Goal: Information Seeking & Learning: Learn about a topic

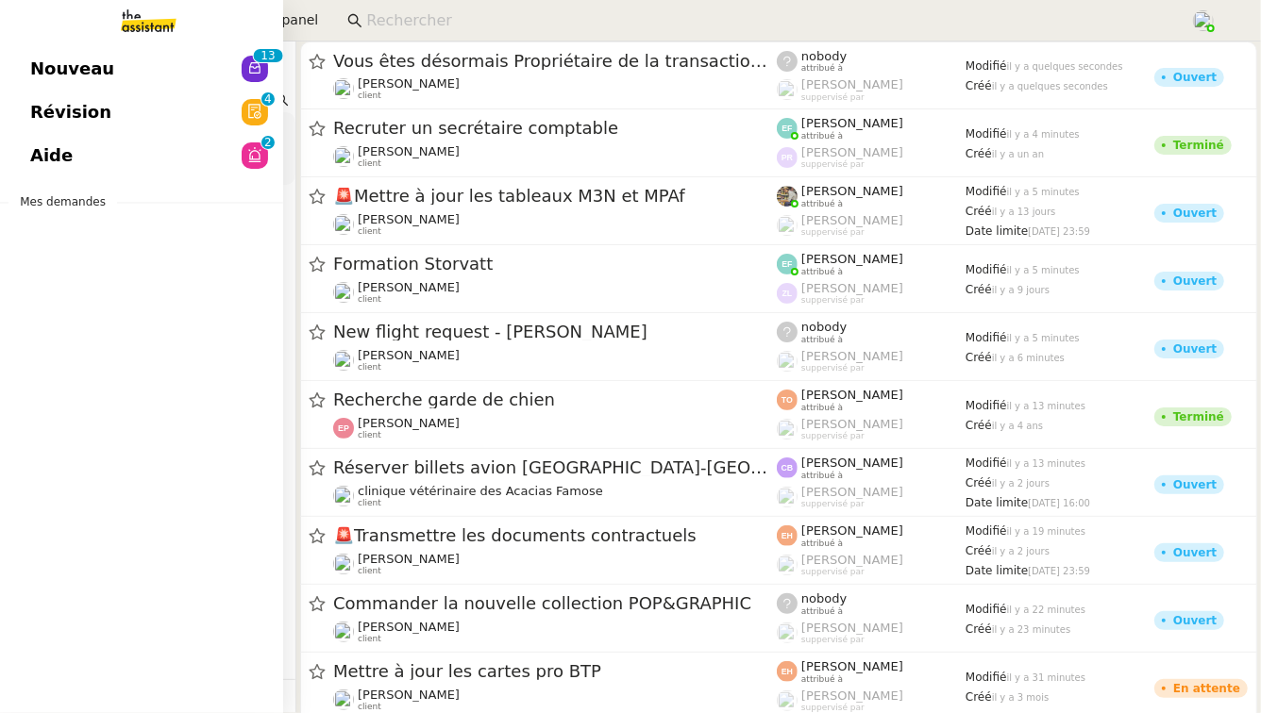
click at [152, 112] on link "Révision 0 1 2 3 4 5 6 7 8 9" at bounding box center [141, 112] width 283 height 43
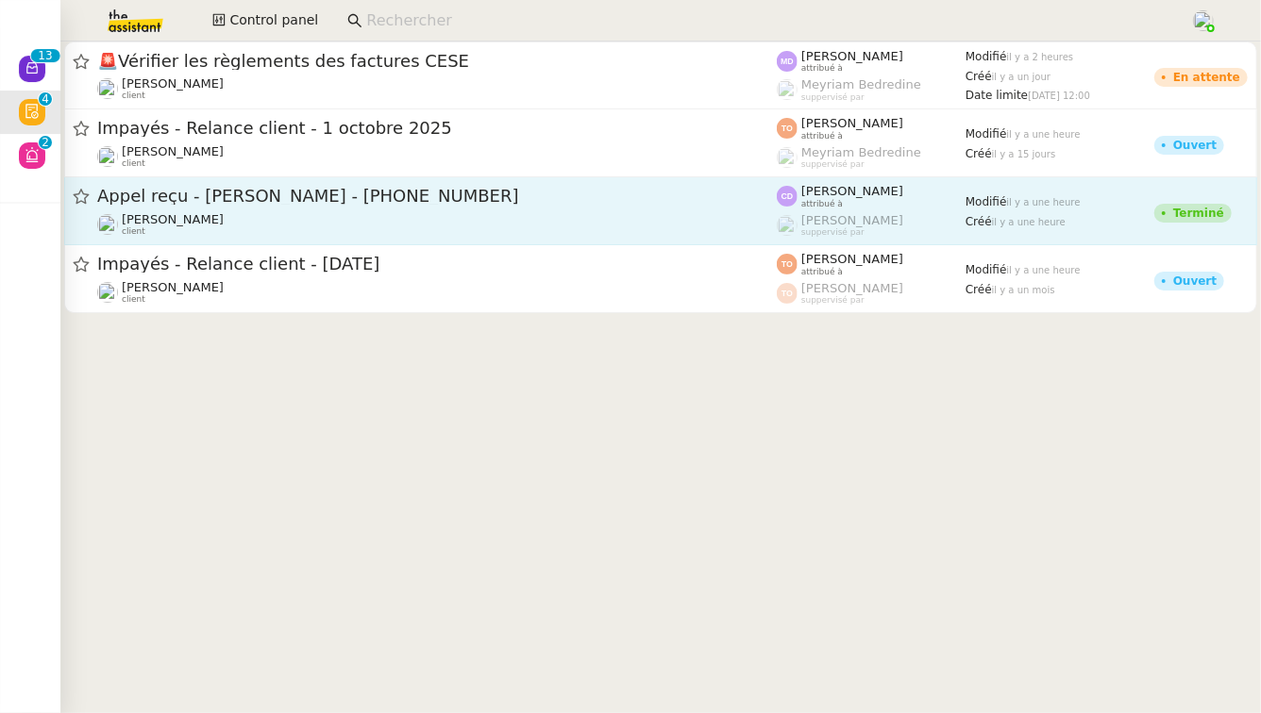
click at [503, 191] on span "Appel reçu - [PERSON_NAME] - [PHONE_NUMBER]" at bounding box center [436, 196] width 679 height 17
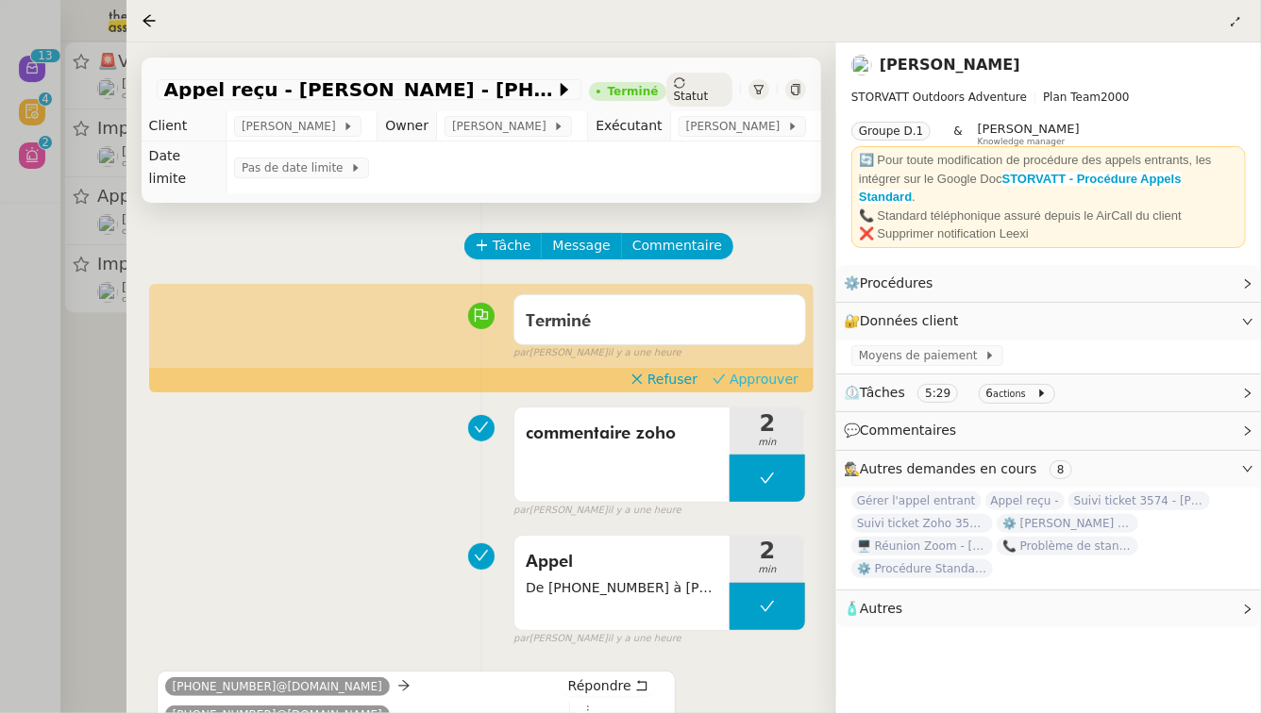
click at [767, 370] on span "Approuver" at bounding box center [763, 379] width 69 height 19
click at [0, 344] on div at bounding box center [630, 356] width 1261 height 713
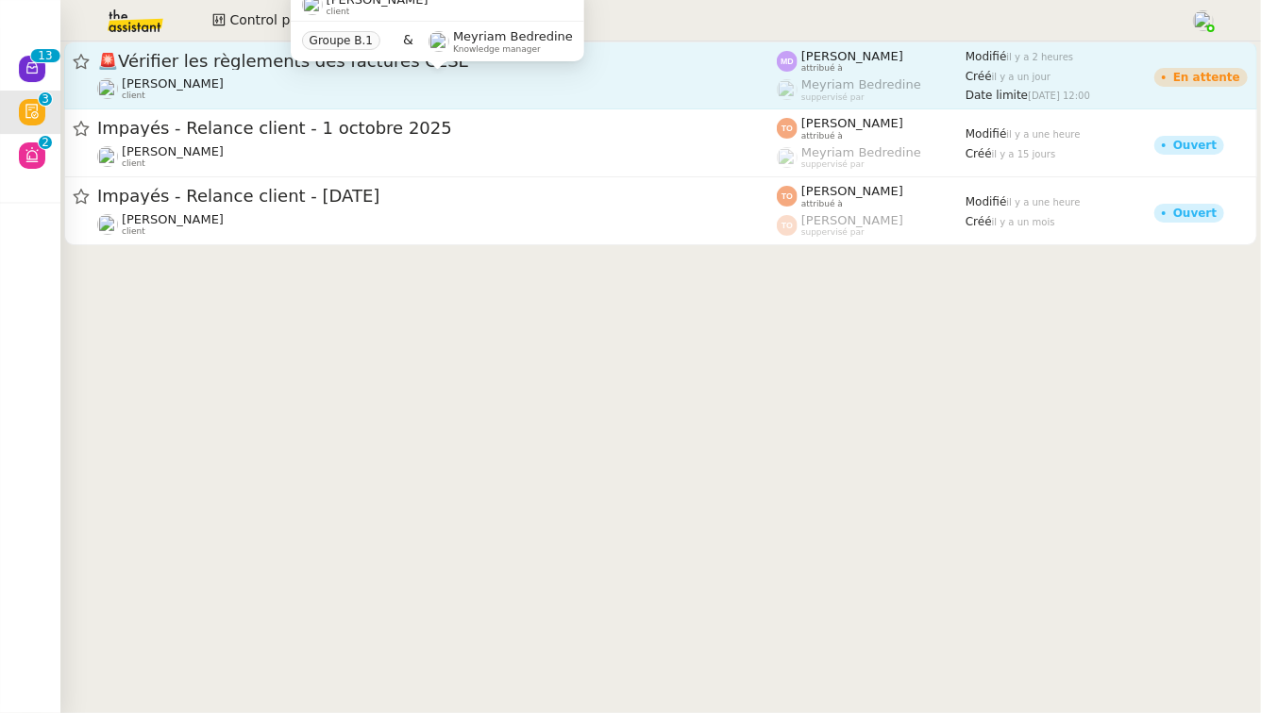
click at [428, 99] on div "[PERSON_NAME] Conceicao client" at bounding box center [436, 88] width 679 height 25
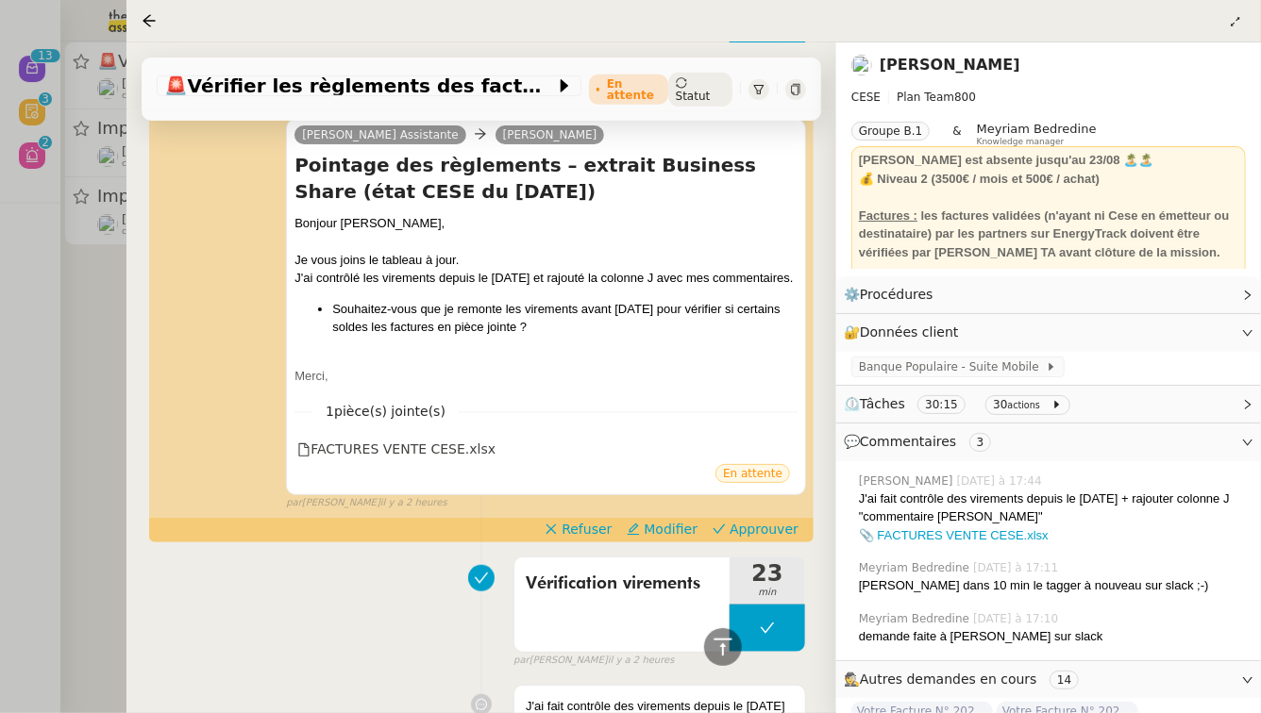
scroll to position [412, 0]
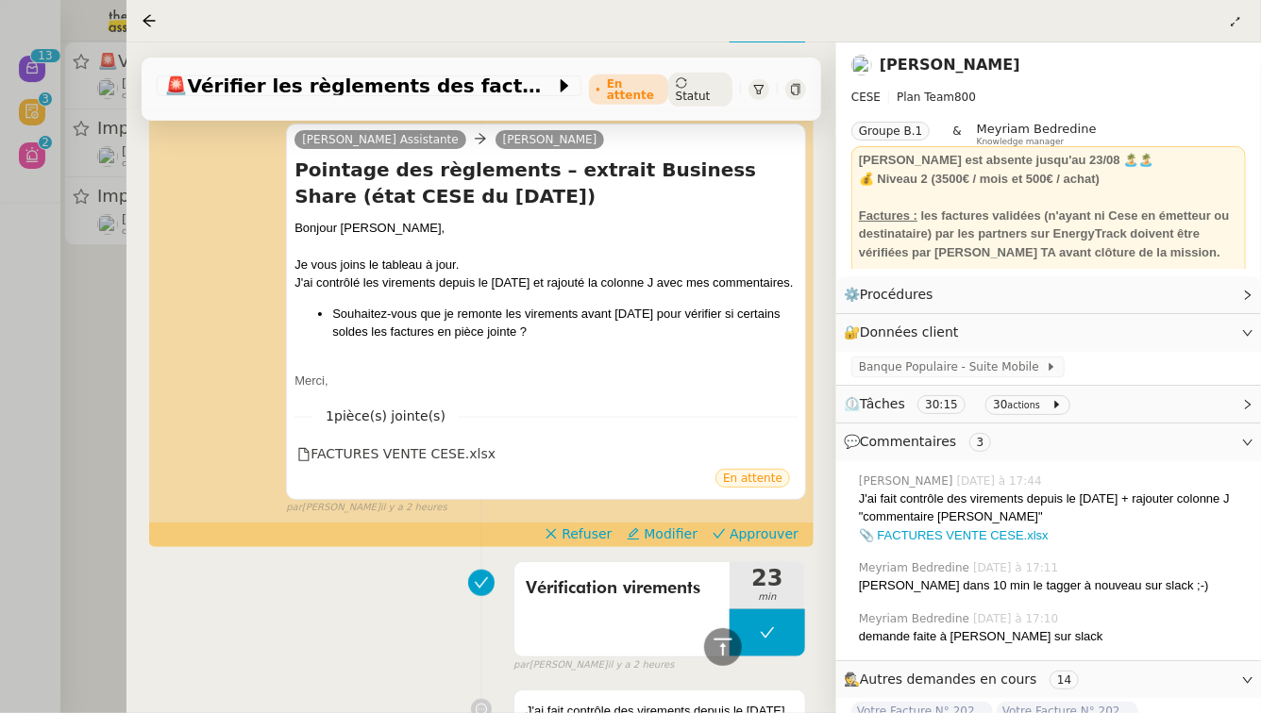
click at [0, 488] on div at bounding box center [630, 356] width 1261 height 713
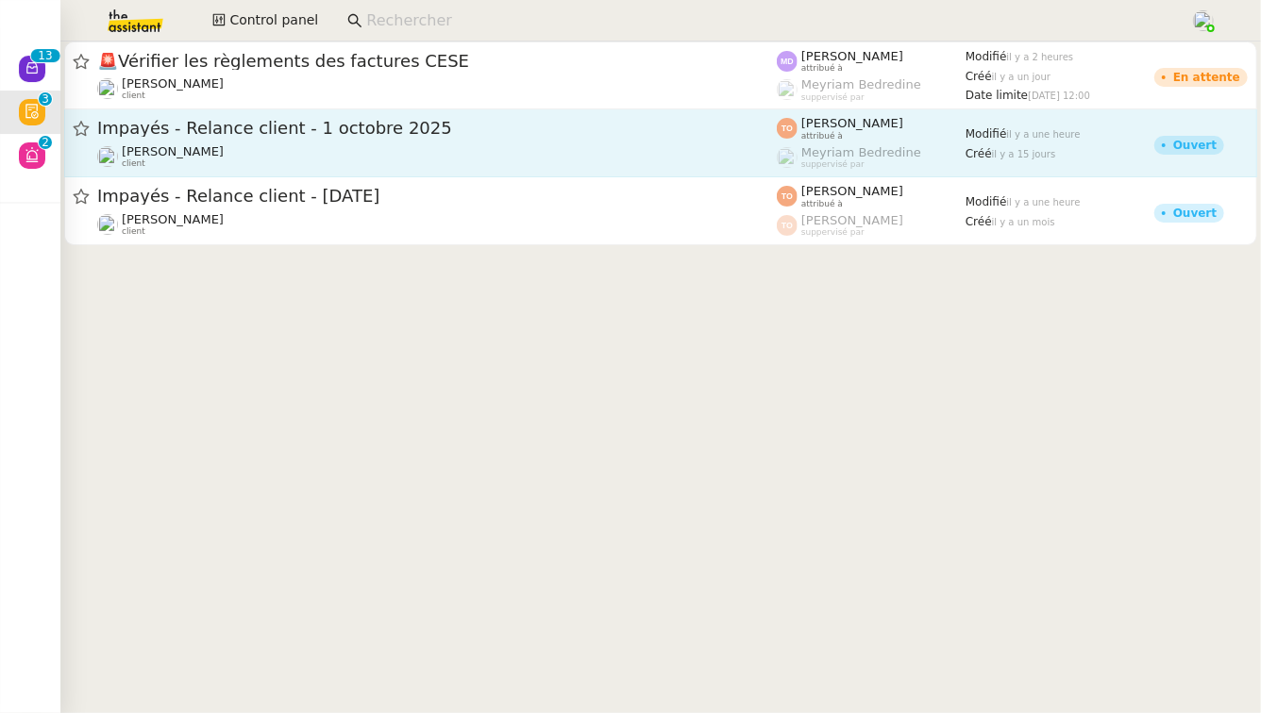
click at [643, 142] on div "Impayés - Relance client - [DATE] [PERSON_NAME] client" at bounding box center [436, 143] width 679 height 52
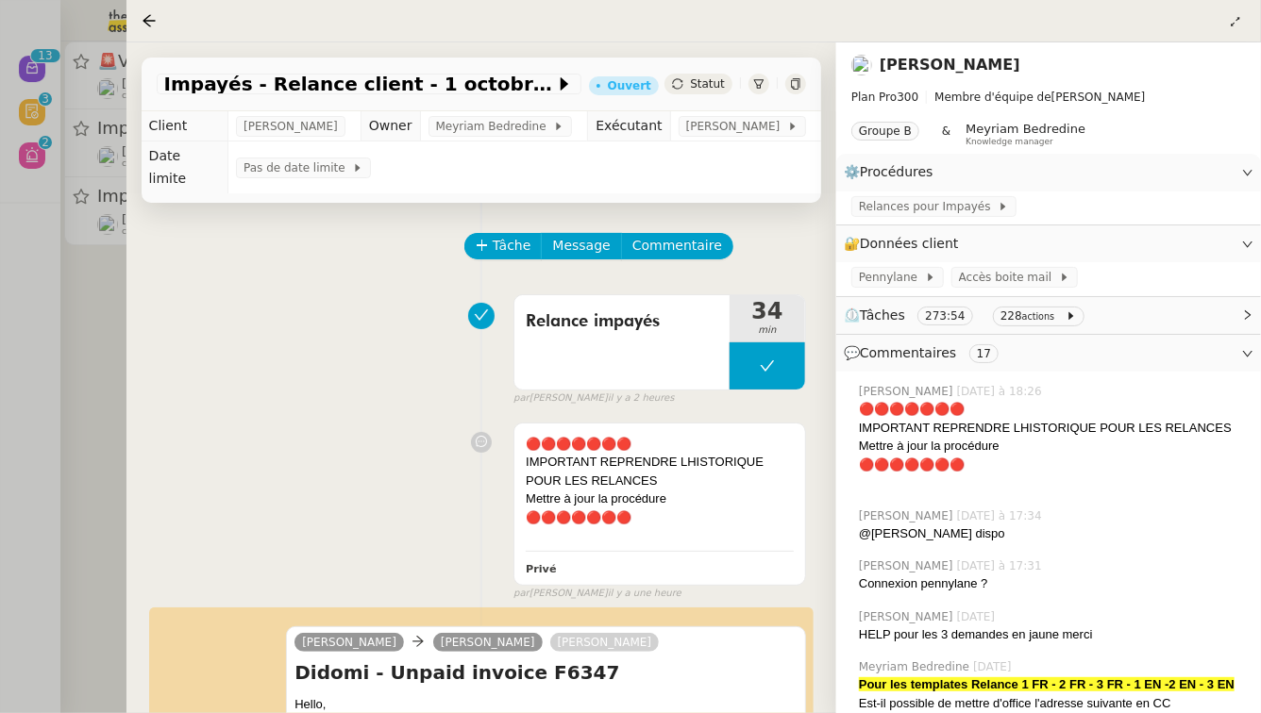
click at [0, 334] on div at bounding box center [630, 356] width 1261 height 713
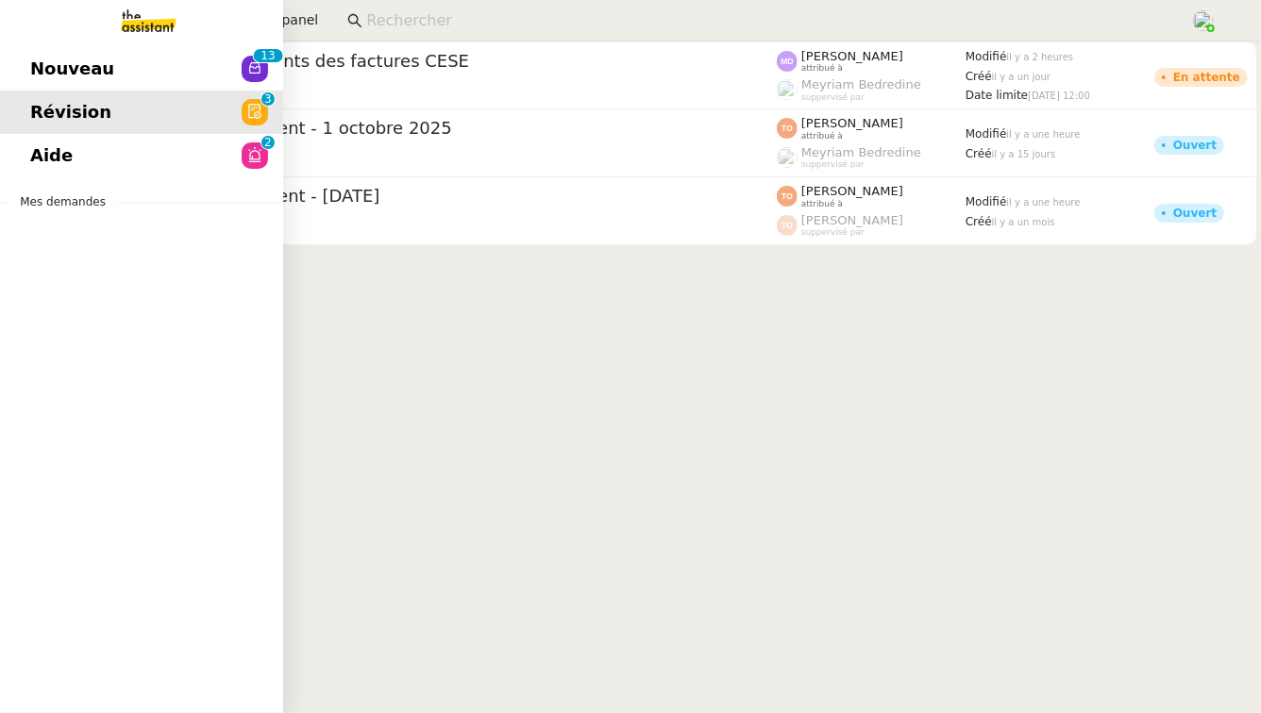
click at [24, 161] on link "Aide 0 1 2 3 4 5 6 7 8 9" at bounding box center [141, 155] width 283 height 43
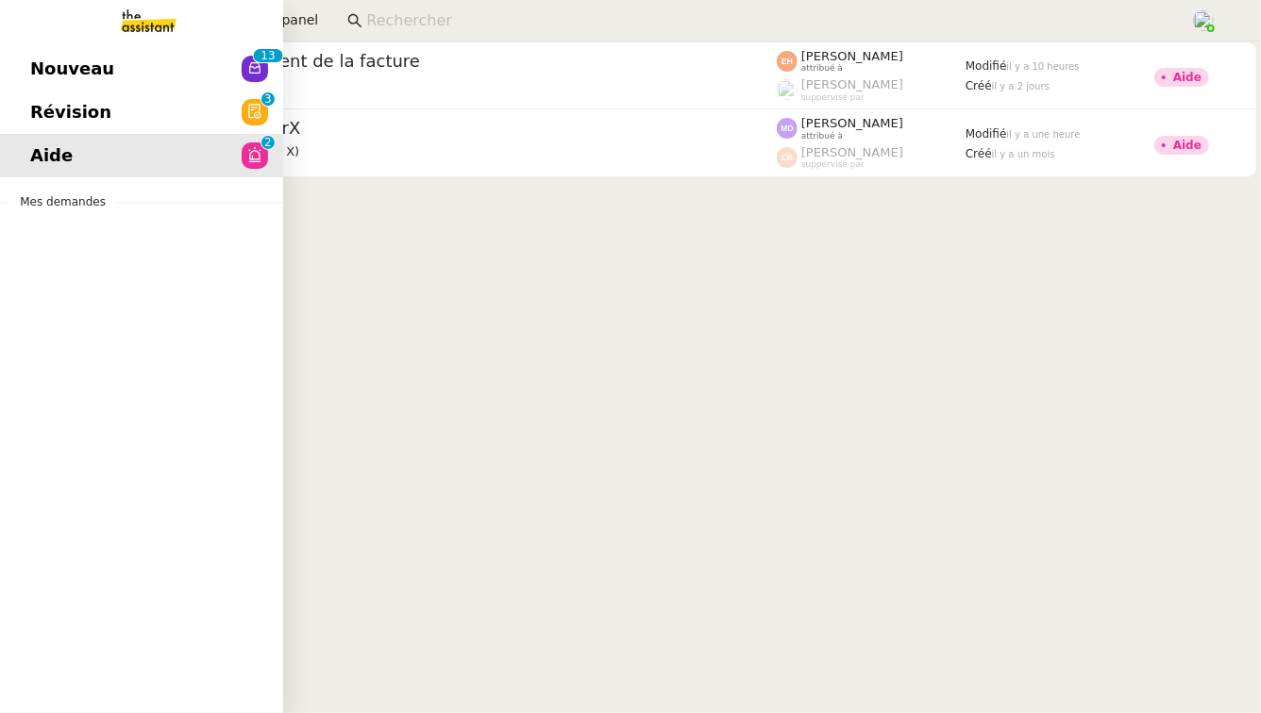
click at [45, 78] on span "Nouveau" at bounding box center [72, 69] width 84 height 28
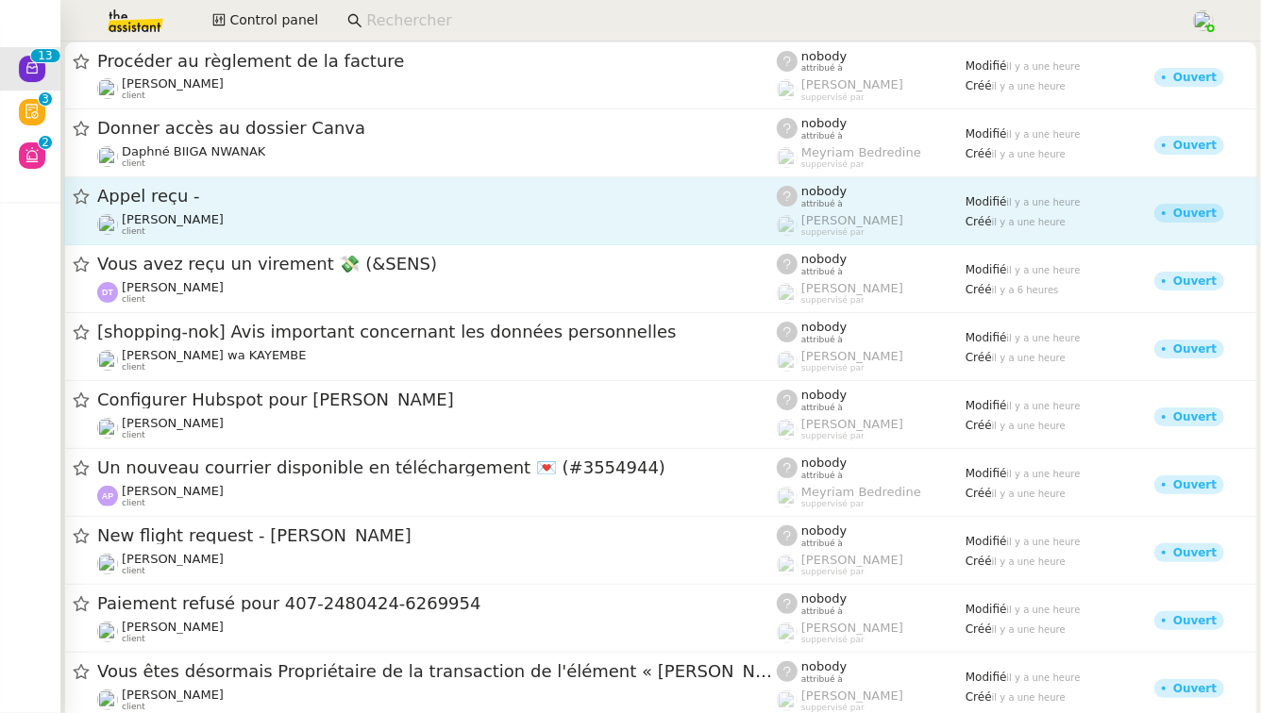
click at [594, 208] on div "Appel reçu -" at bounding box center [436, 197] width 679 height 24
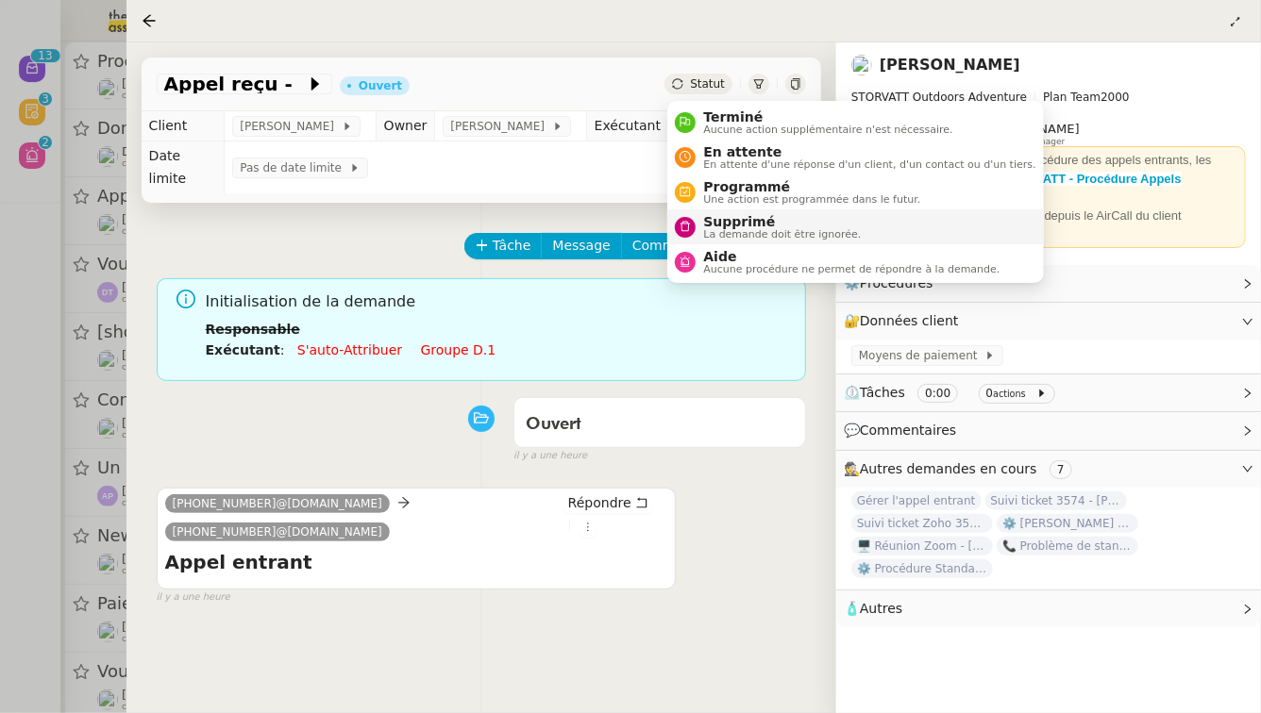
click at [716, 218] on span "Supprimé" at bounding box center [782, 221] width 158 height 15
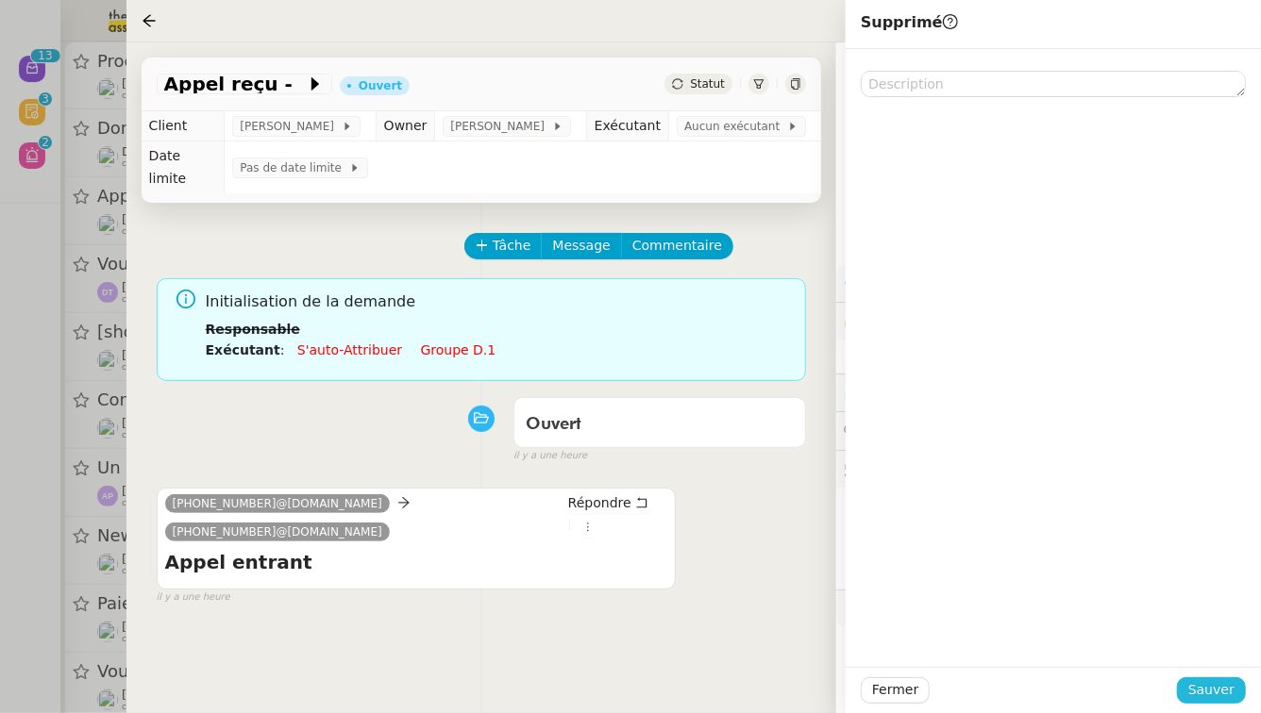
click at [1242, 697] on button "Sauver" at bounding box center [1211, 691] width 69 height 26
click at [0, 564] on div at bounding box center [630, 356] width 1261 height 713
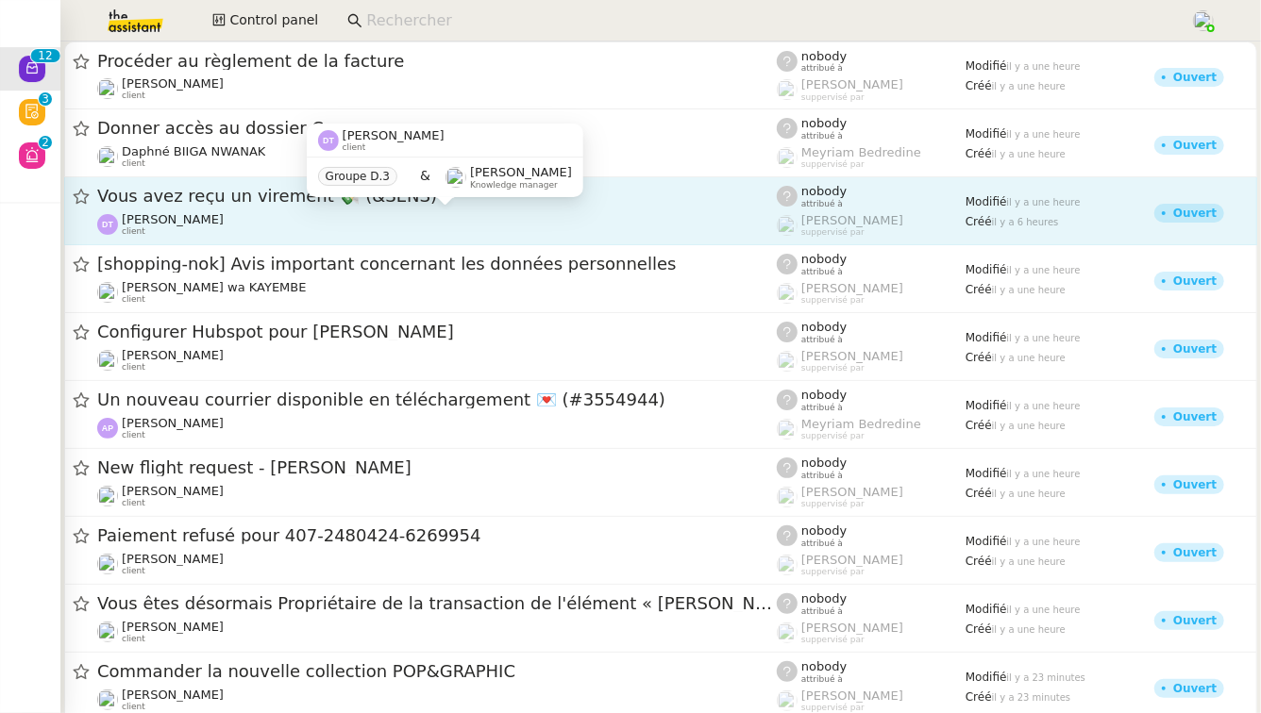
click at [604, 215] on div "[PERSON_NAME] client" at bounding box center [436, 224] width 679 height 25
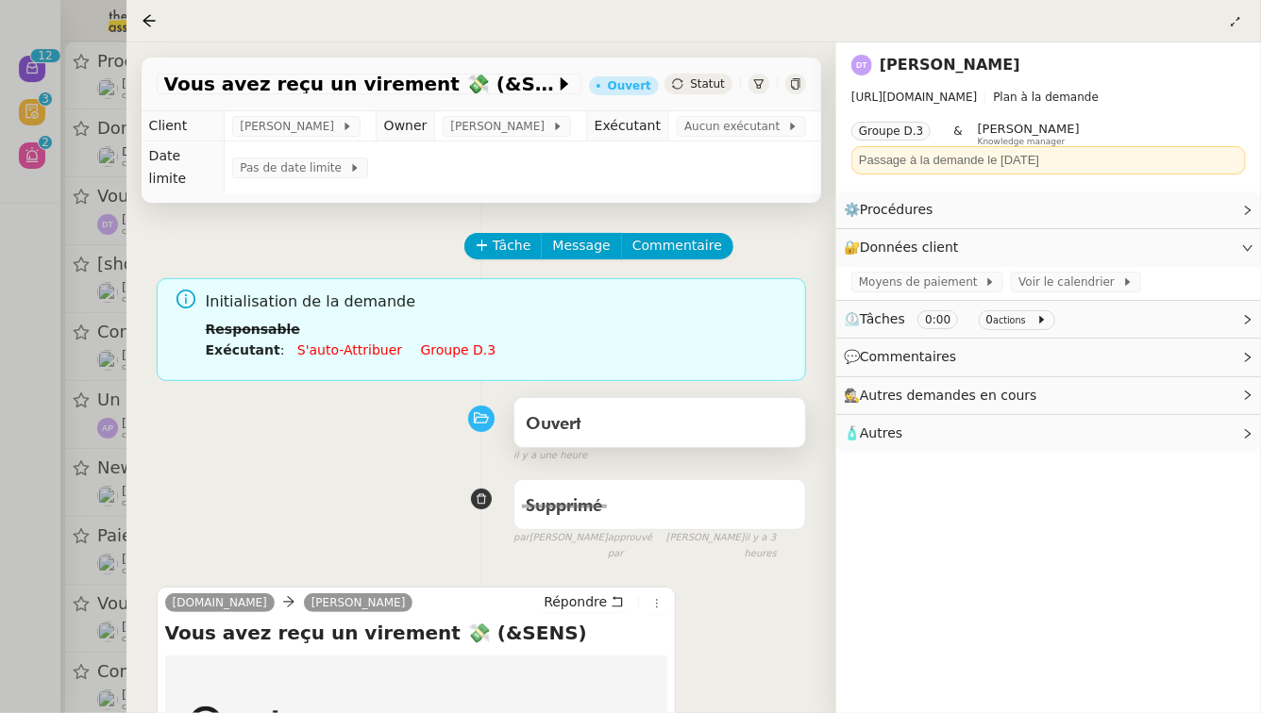
click at [705, 414] on div "Ouvert" at bounding box center [660, 425] width 268 height 30
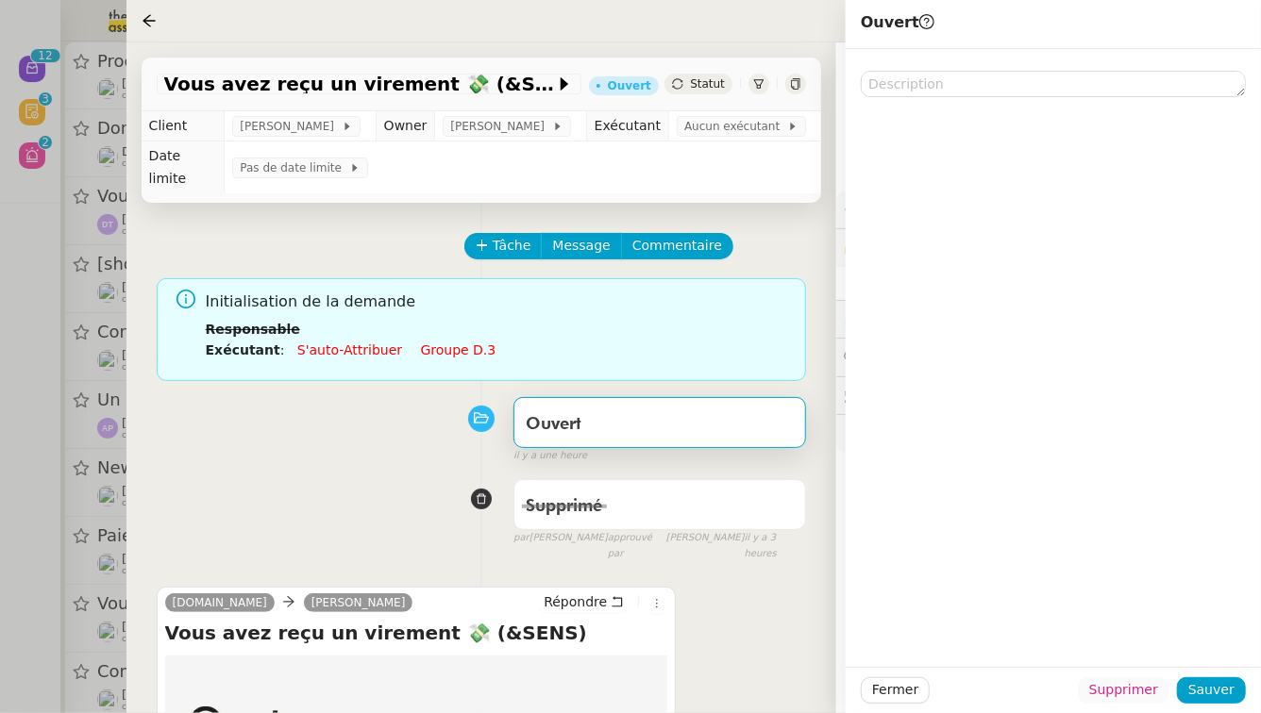
click at [1139, 683] on span "Supprimer" at bounding box center [1123, 690] width 69 height 22
click at [1173, 641] on span "Ok" at bounding box center [1175, 640] width 18 height 19
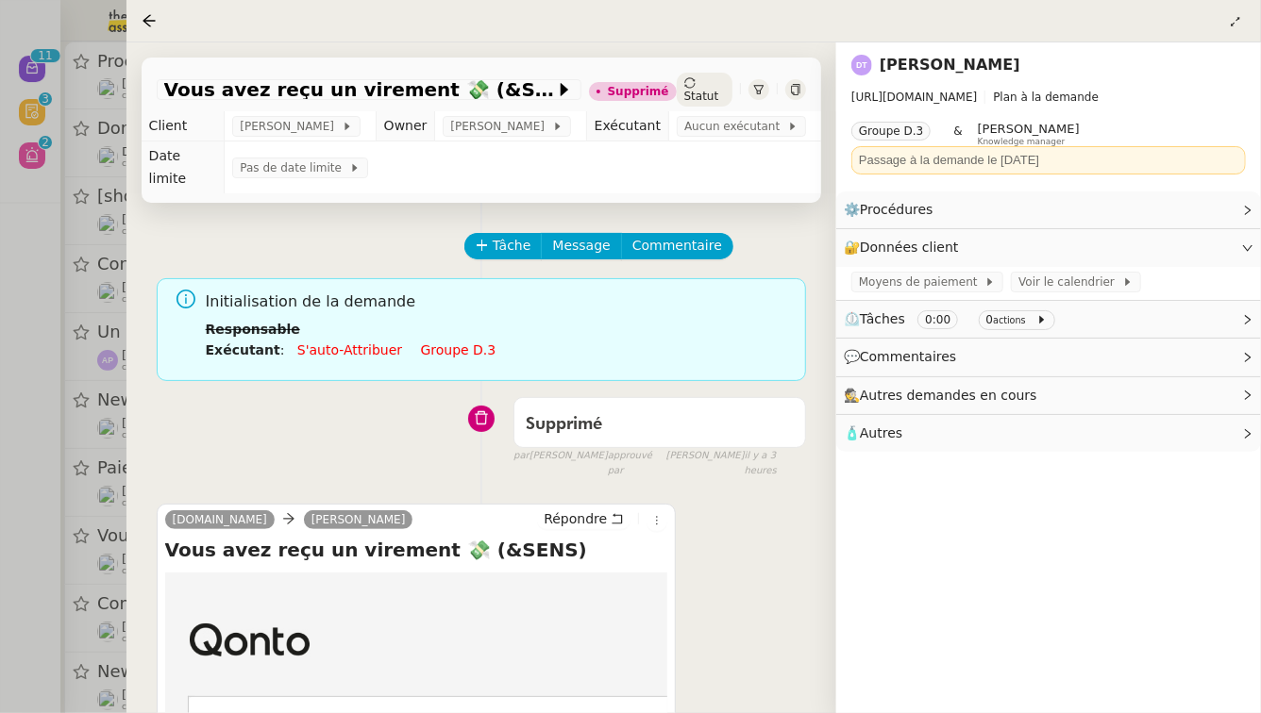
click at [0, 329] on div at bounding box center [630, 356] width 1261 height 713
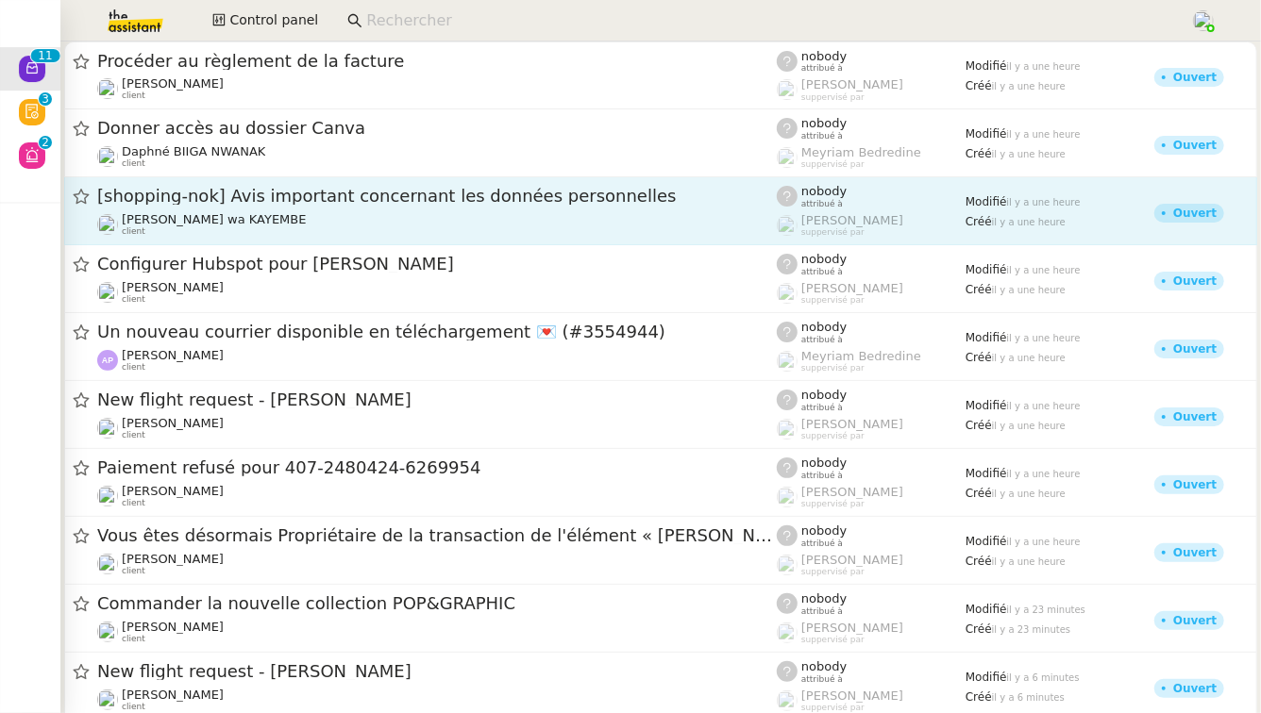
click at [361, 188] on span "[shopping-nok] Avis important concernant les données personnelles" at bounding box center [436, 196] width 679 height 17
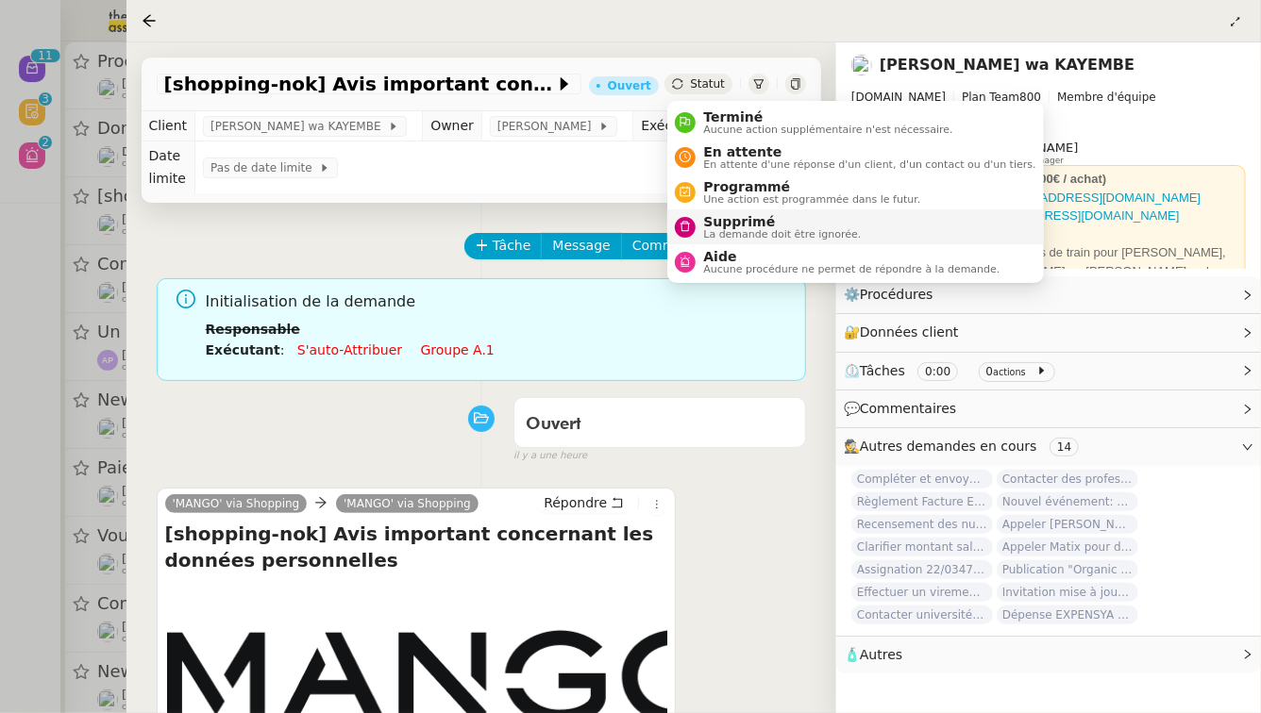
click at [725, 218] on span "Supprimé" at bounding box center [782, 221] width 158 height 15
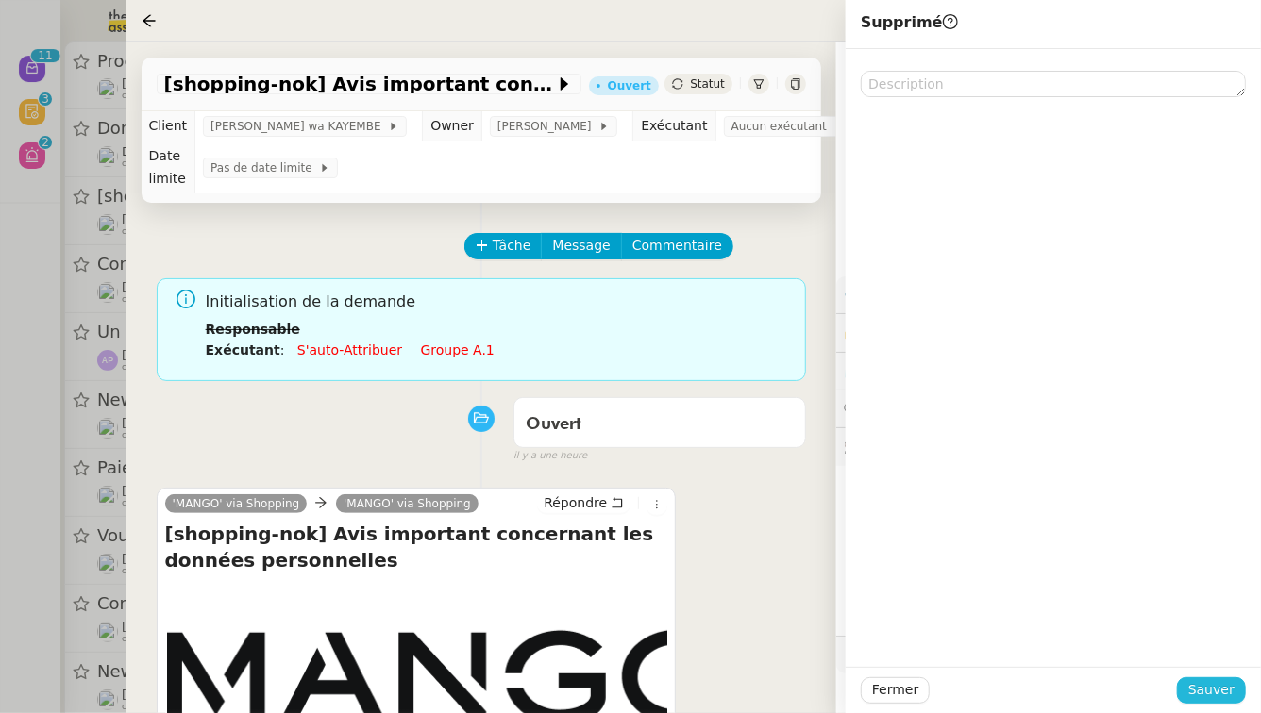
click at [1222, 695] on span "Sauver" at bounding box center [1211, 690] width 46 height 22
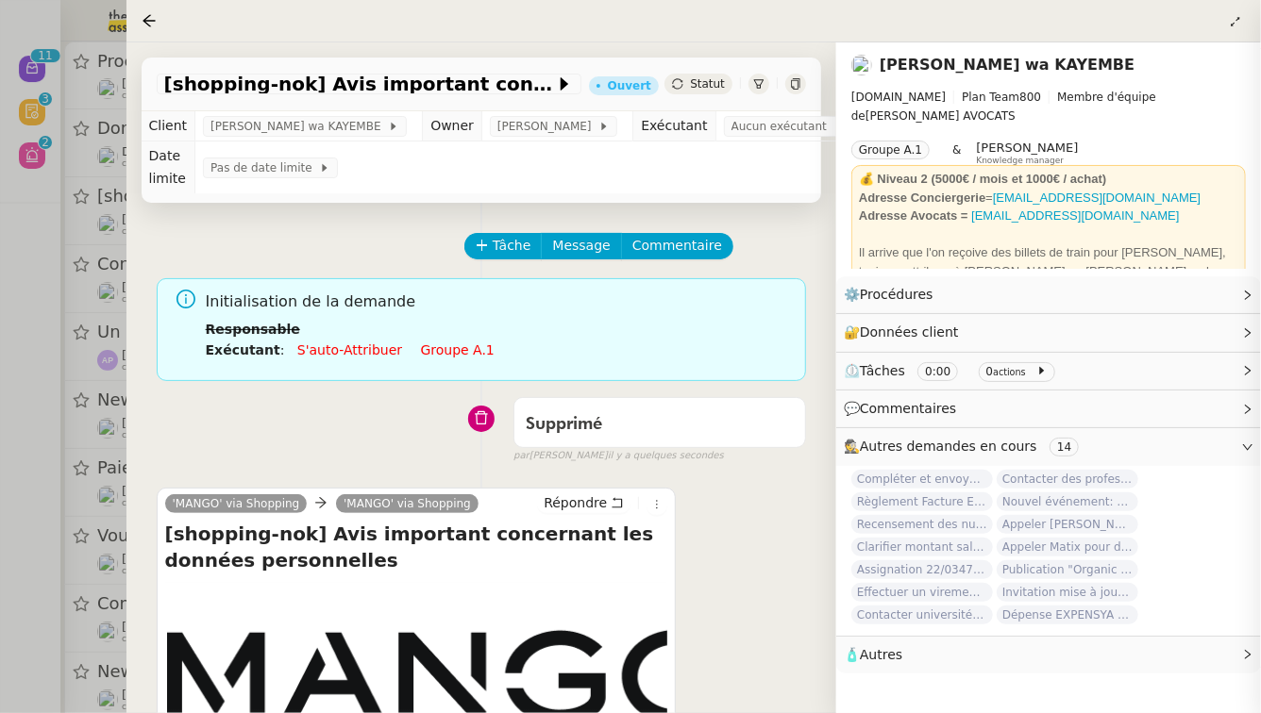
click at [0, 404] on div at bounding box center [630, 356] width 1261 height 713
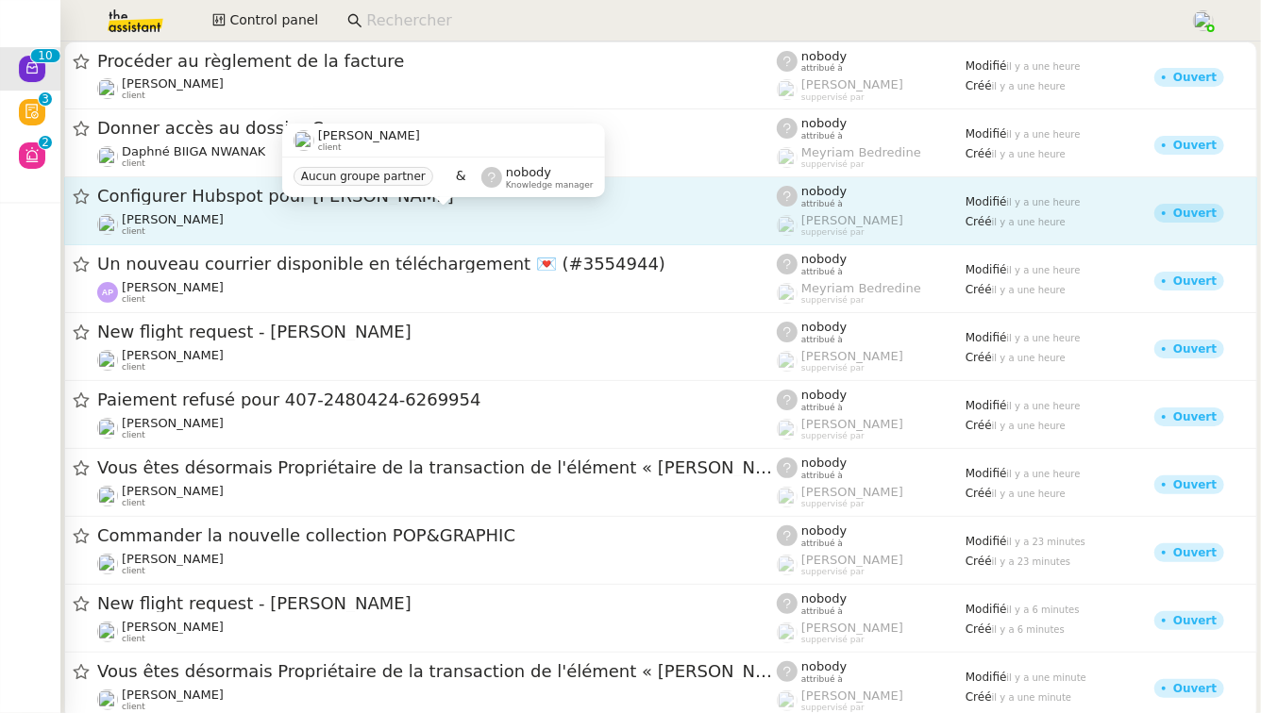
click at [400, 226] on div "[PERSON_NAME] client" at bounding box center [436, 224] width 679 height 25
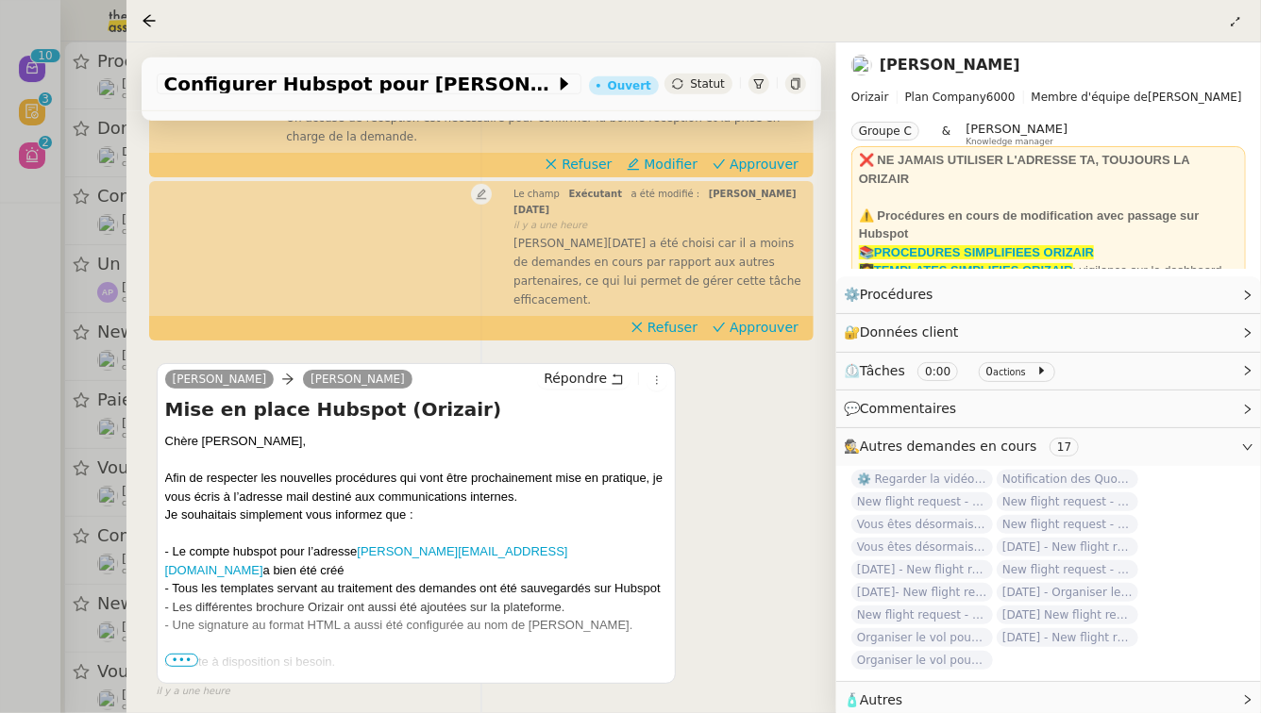
scroll to position [565, 0]
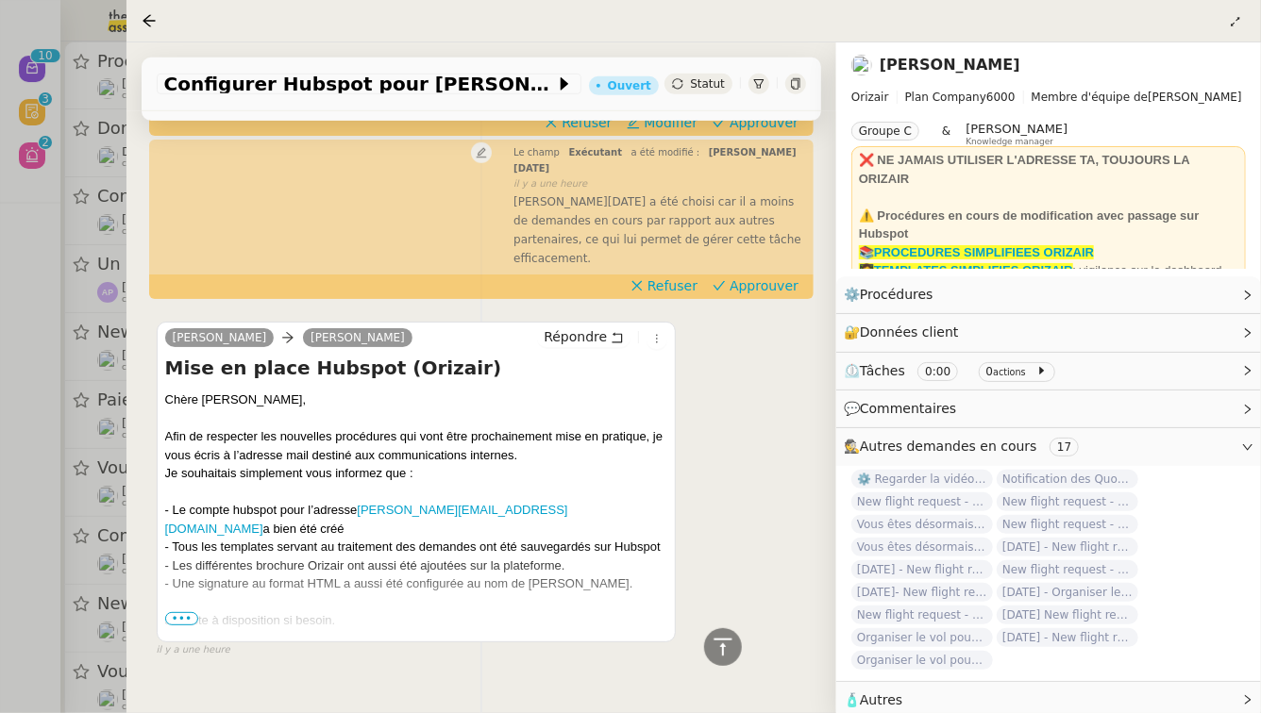
click at [183, 612] on span "•••" at bounding box center [182, 618] width 34 height 13
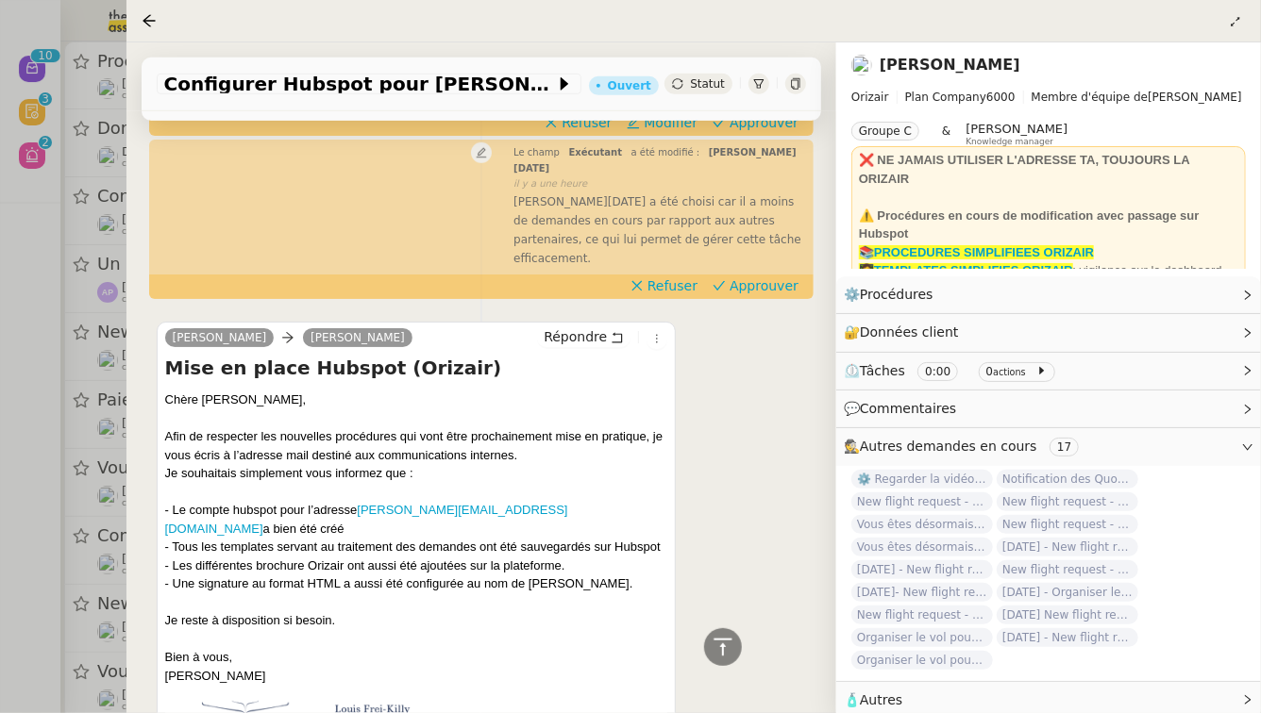
click at [27, 613] on div at bounding box center [630, 356] width 1261 height 713
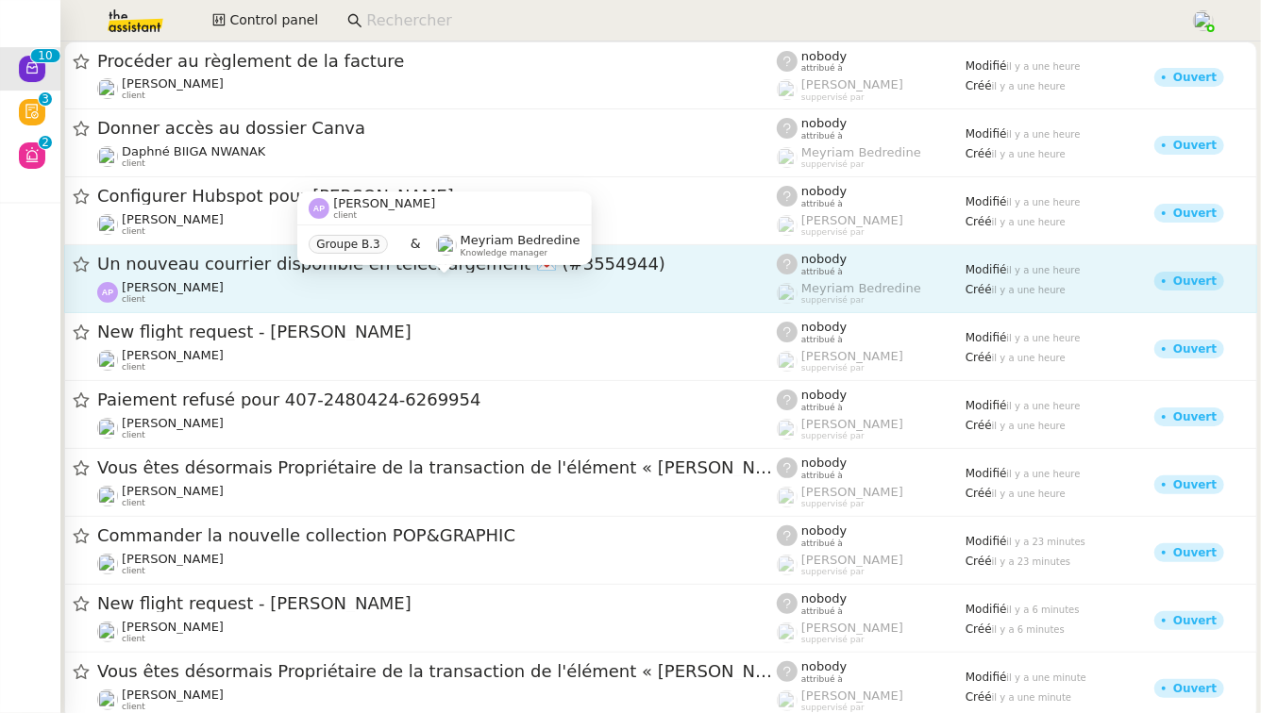
click at [357, 299] on div "[PERSON_NAME] client" at bounding box center [436, 292] width 679 height 25
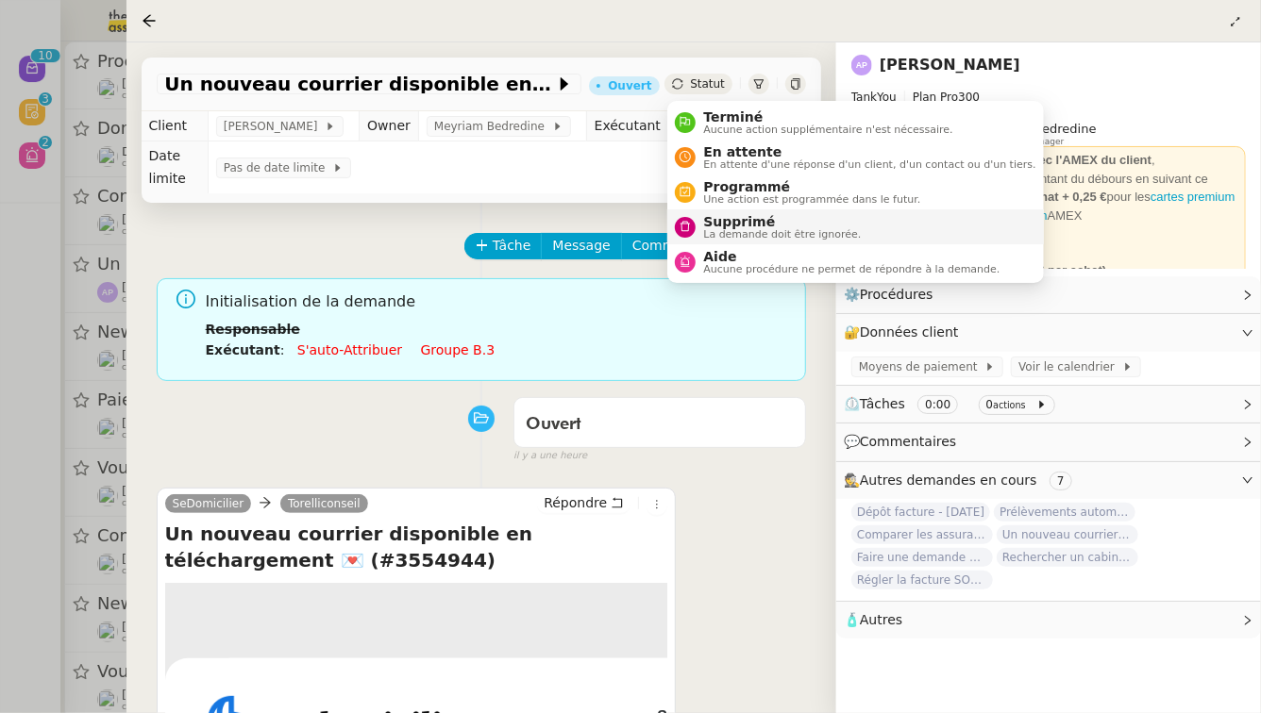
click at [693, 221] on nz-avatar at bounding box center [685, 227] width 21 height 21
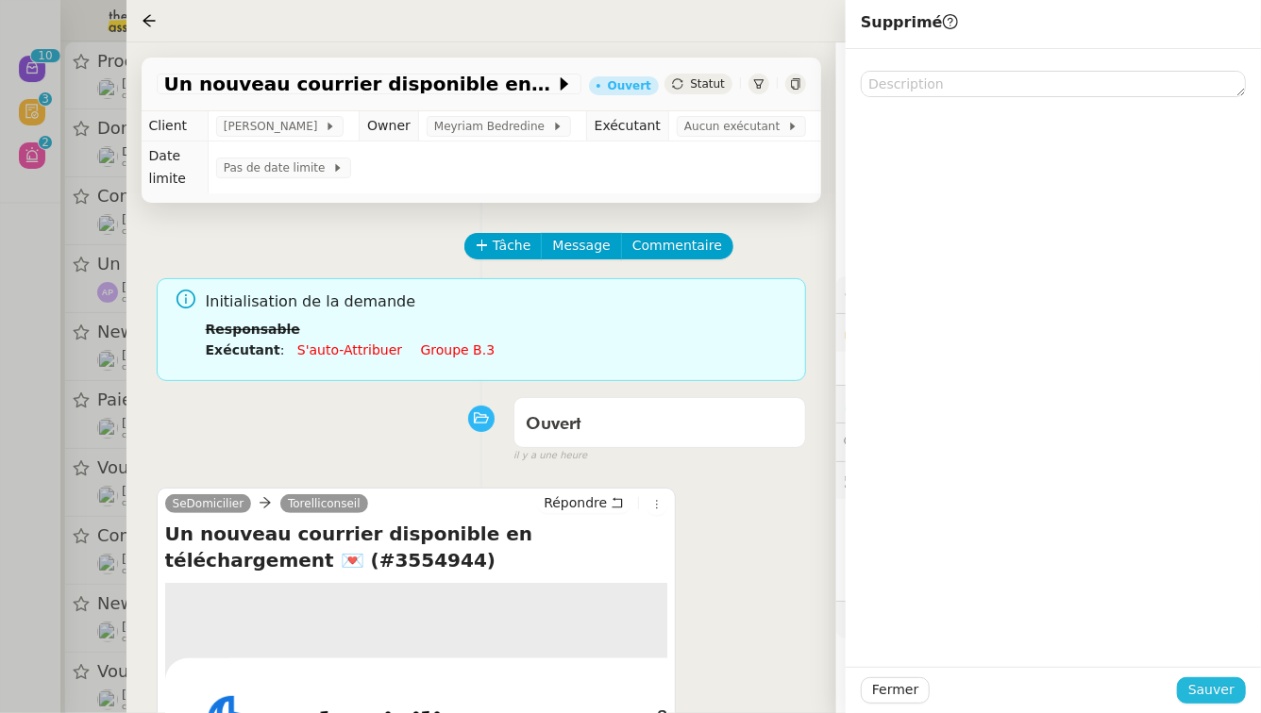
click at [1227, 696] on span "Sauver" at bounding box center [1211, 690] width 46 height 22
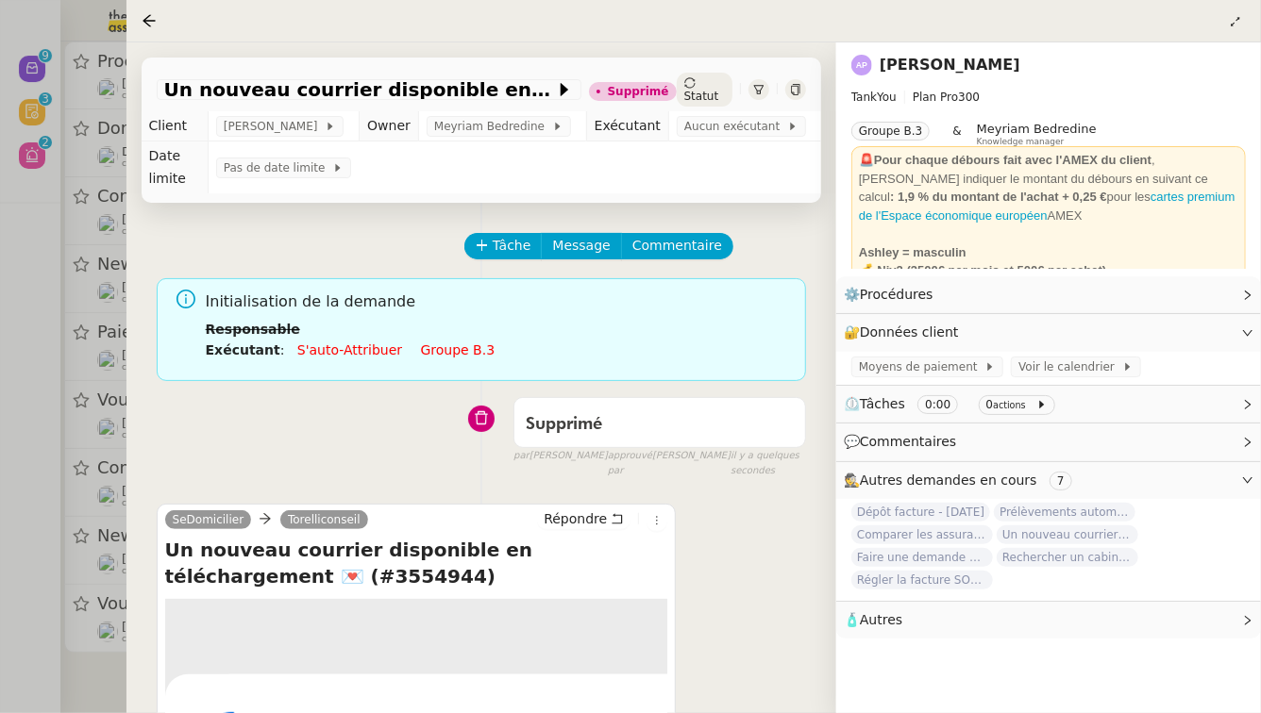
scroll to position [242, 0]
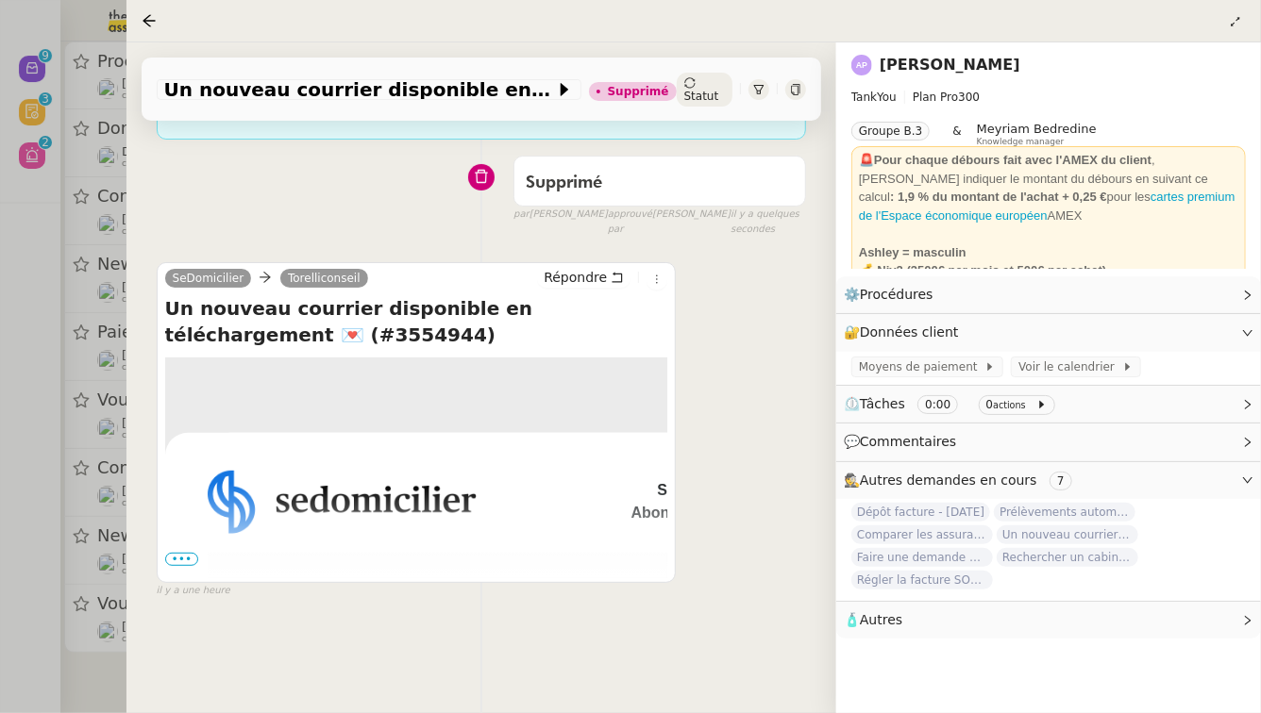
click at [181, 553] on span "•••" at bounding box center [182, 559] width 34 height 13
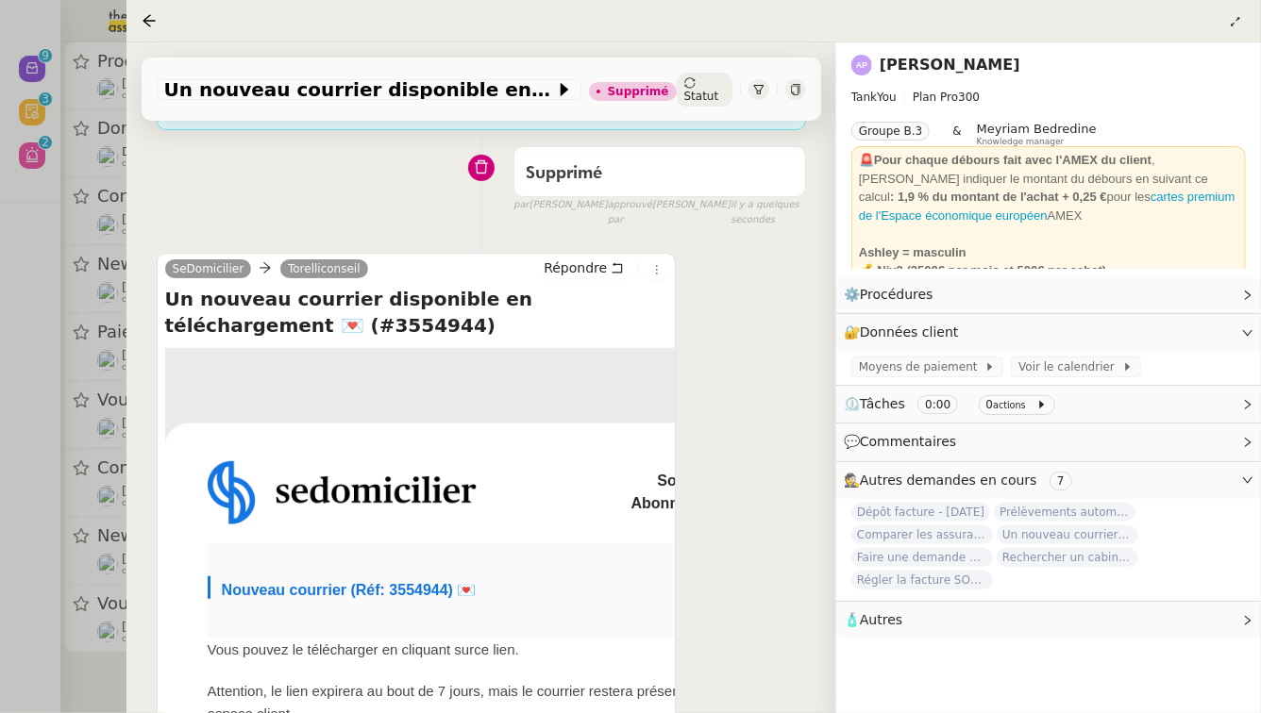
scroll to position [253, 0]
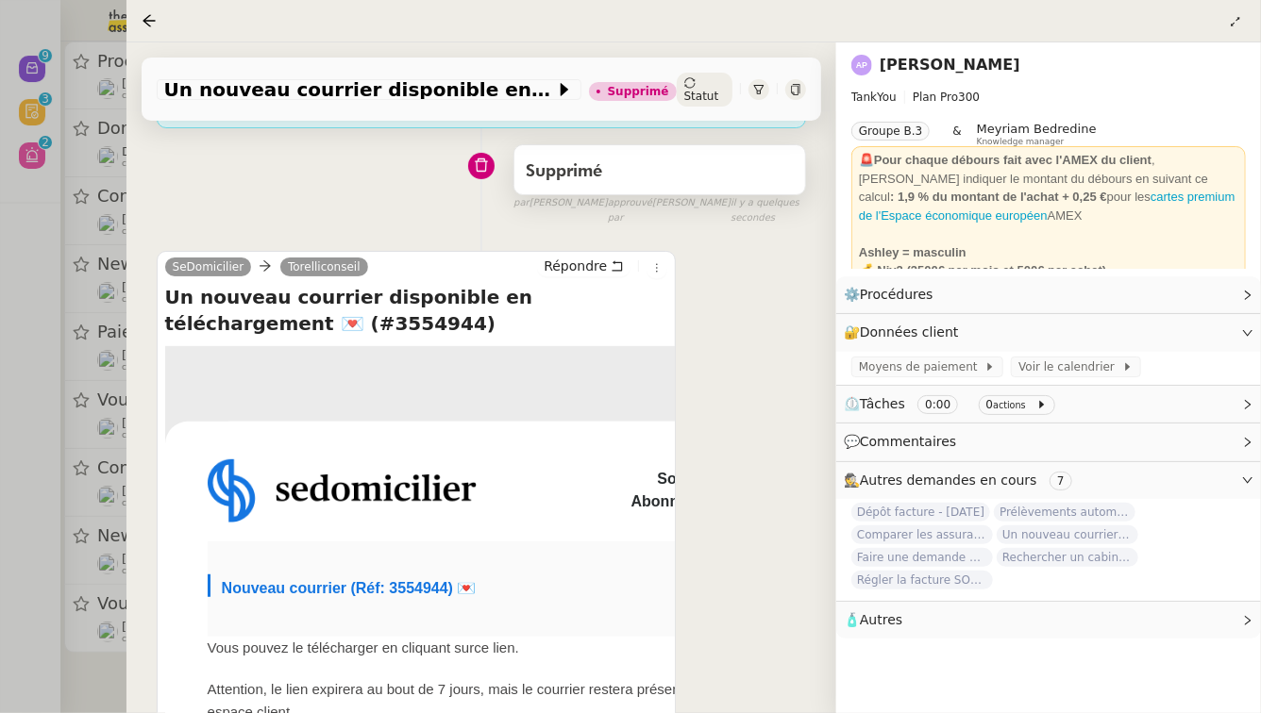
click at [668, 157] on div "Supprimé" at bounding box center [660, 172] width 268 height 30
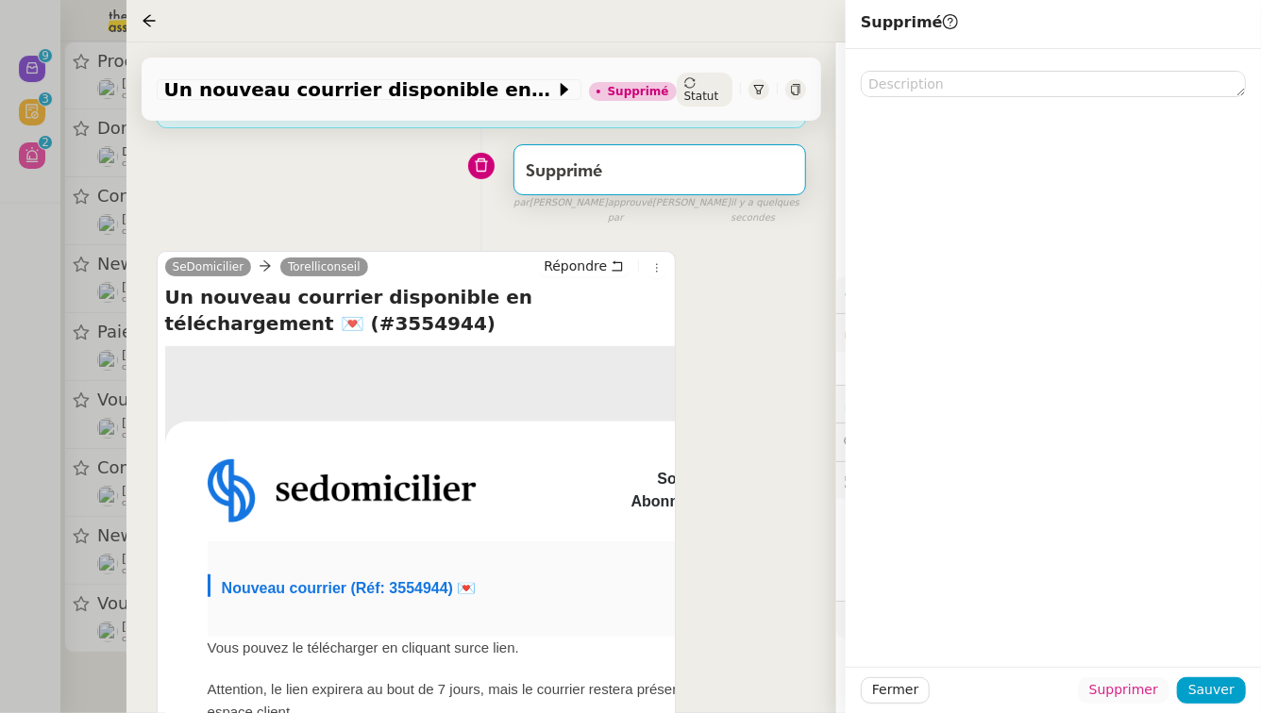
click at [1117, 684] on span "Supprimer" at bounding box center [1123, 690] width 69 height 22
click at [1167, 643] on span "Ok" at bounding box center [1175, 640] width 18 height 19
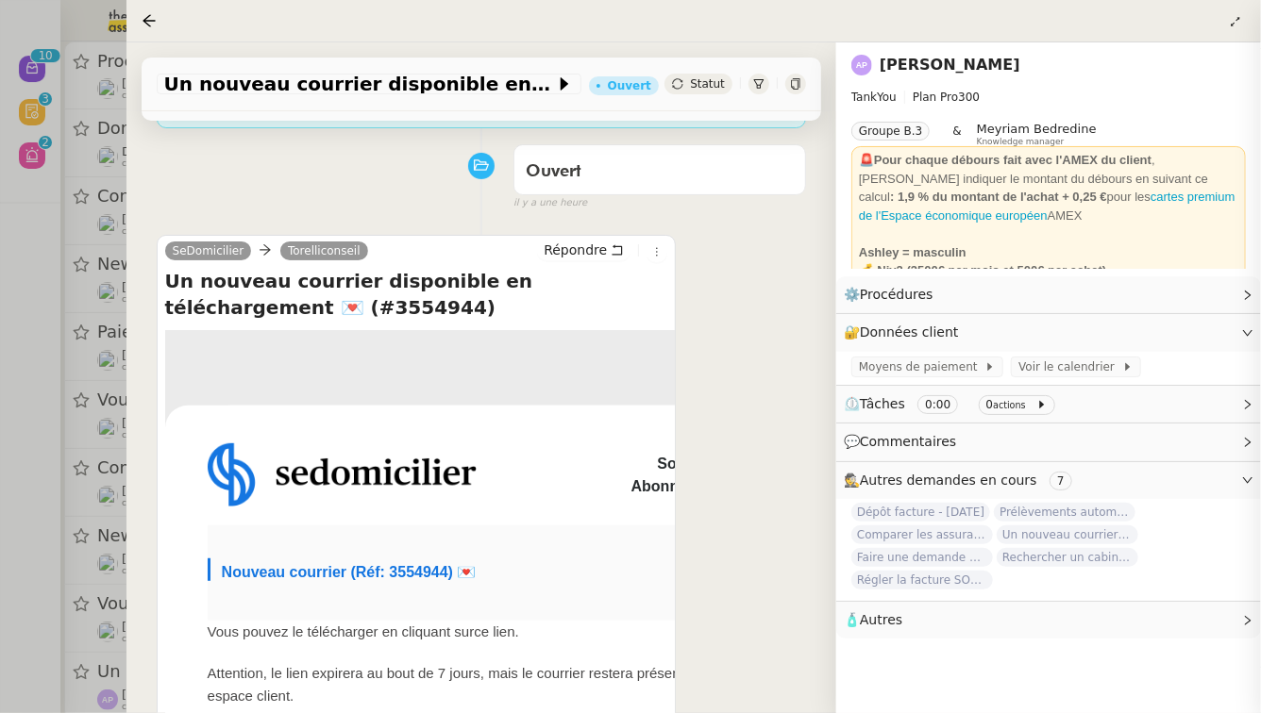
click at [0, 345] on div at bounding box center [630, 356] width 1261 height 713
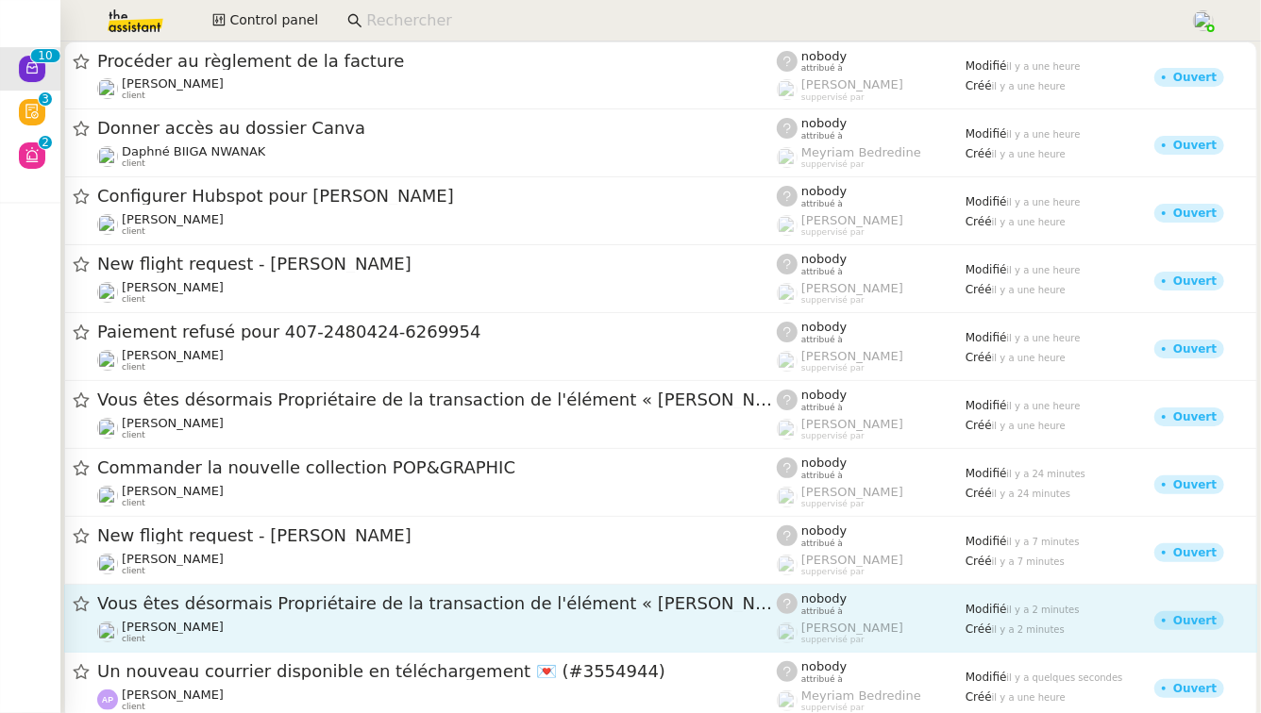
click at [449, 602] on span "Vous êtes désormais Propriétaire de la transaction de l'élément « [PERSON_NAME]…" at bounding box center [436, 603] width 679 height 17
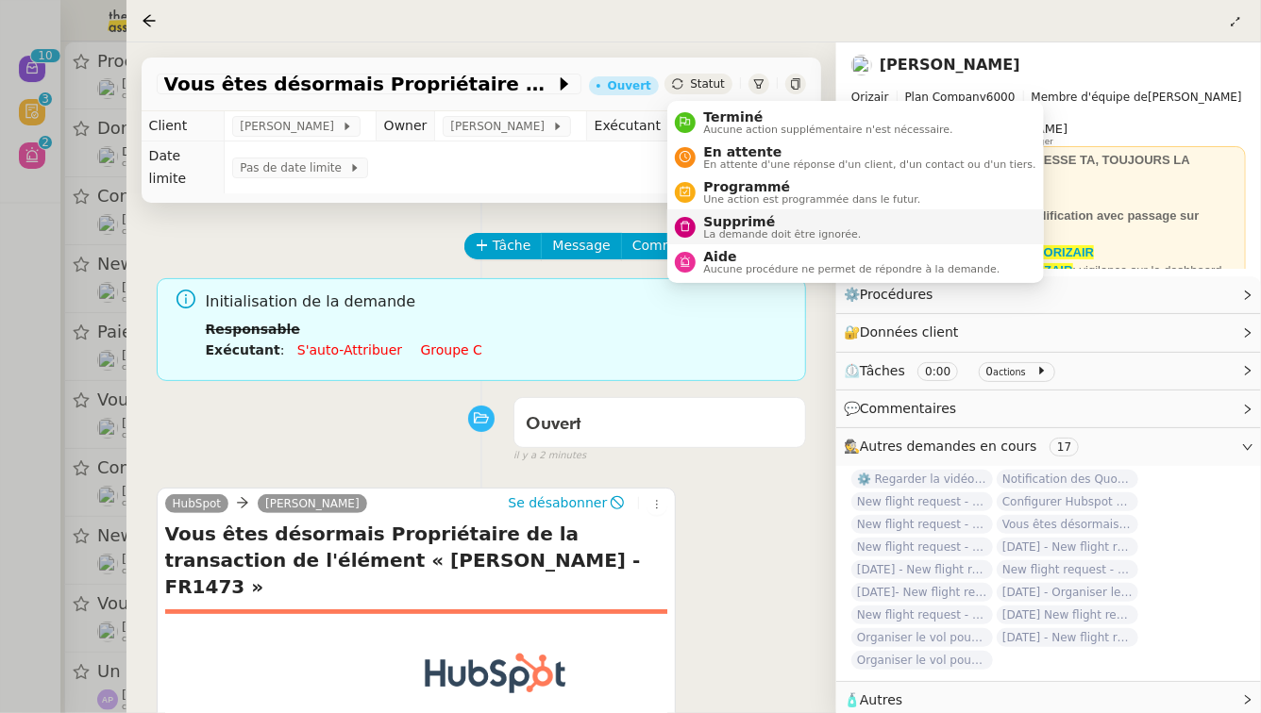
click at [712, 227] on span "Supprimé" at bounding box center [782, 221] width 158 height 15
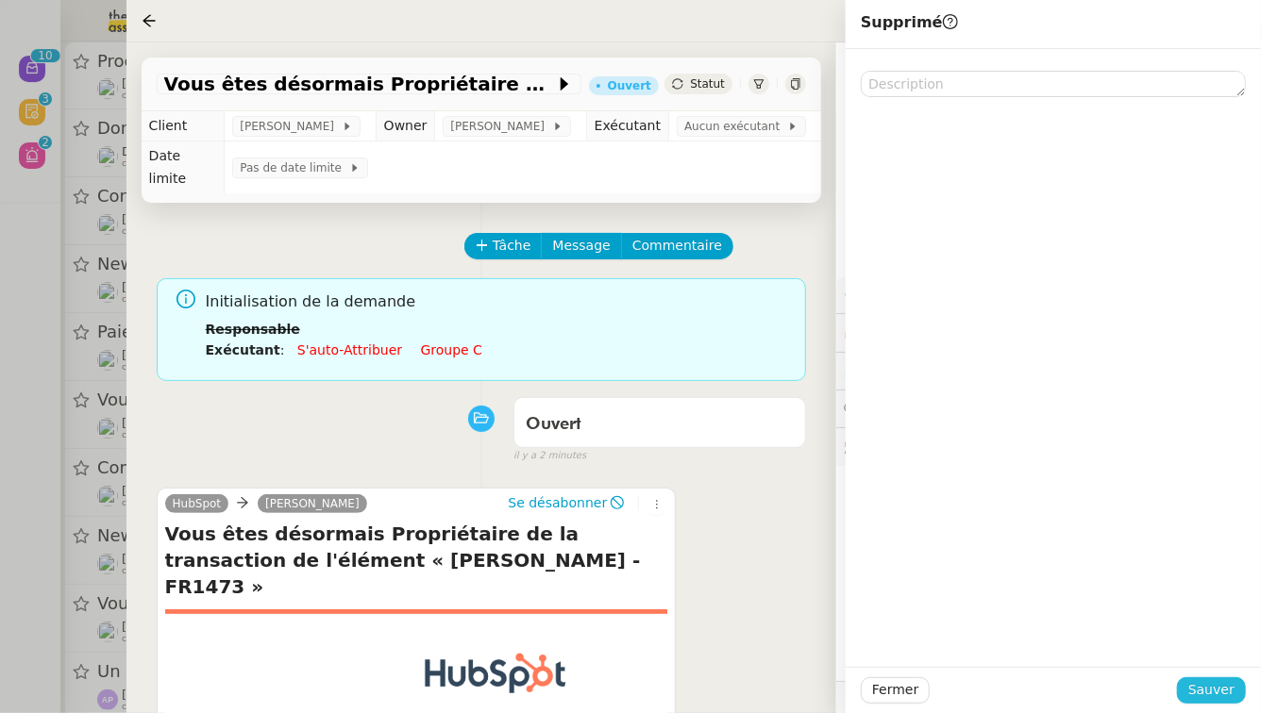
click at [1211, 699] on span "Sauver" at bounding box center [1211, 690] width 46 height 22
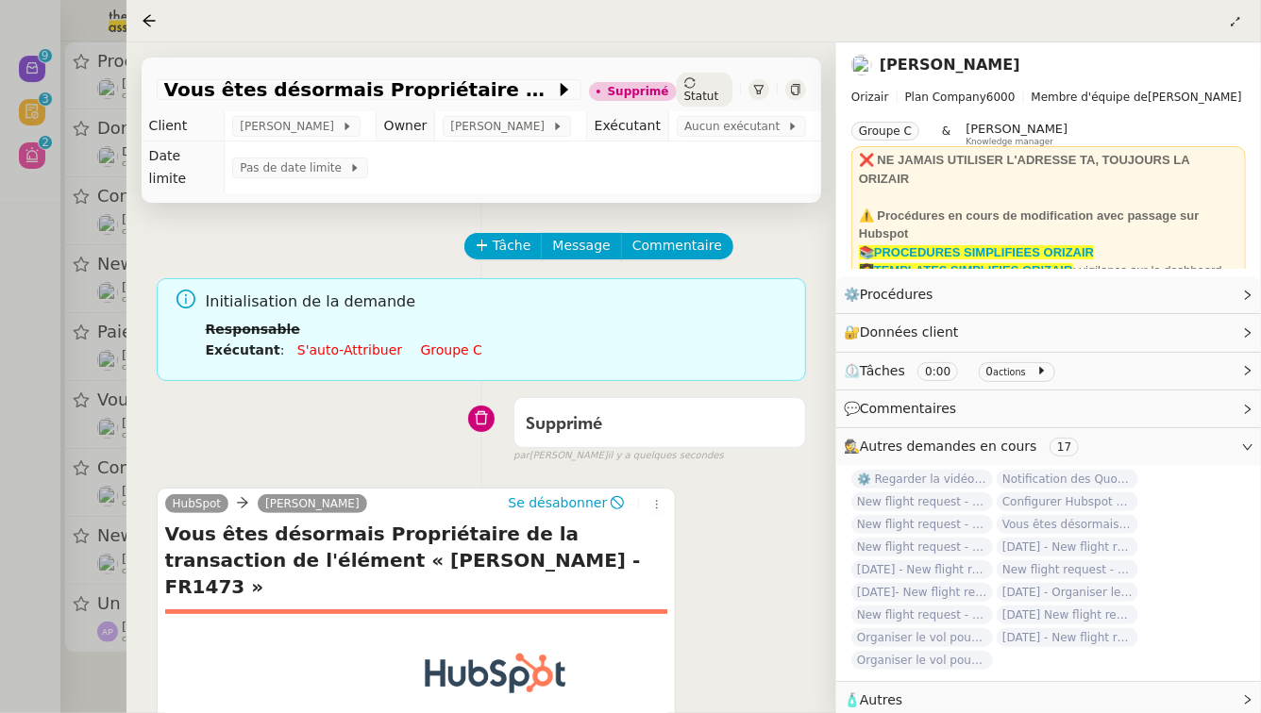
click at [0, 466] on div at bounding box center [630, 356] width 1261 height 713
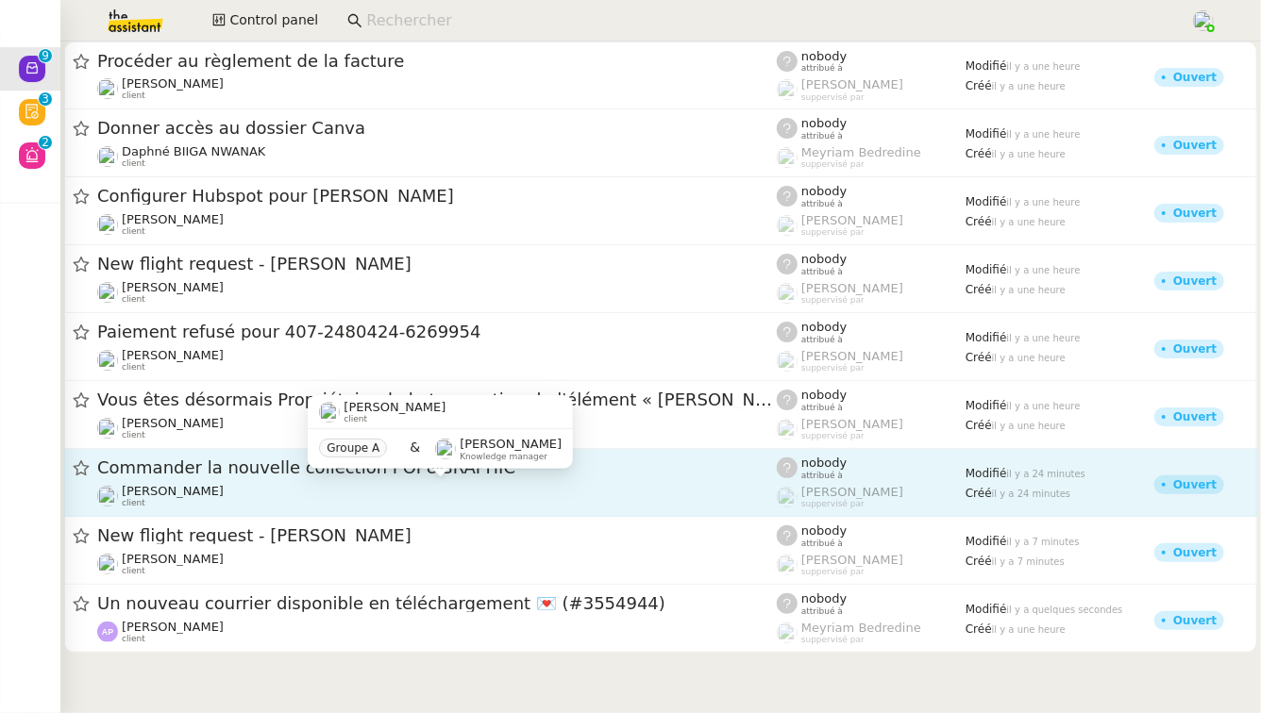
click at [347, 491] on div "[PERSON_NAME] client" at bounding box center [436, 496] width 679 height 25
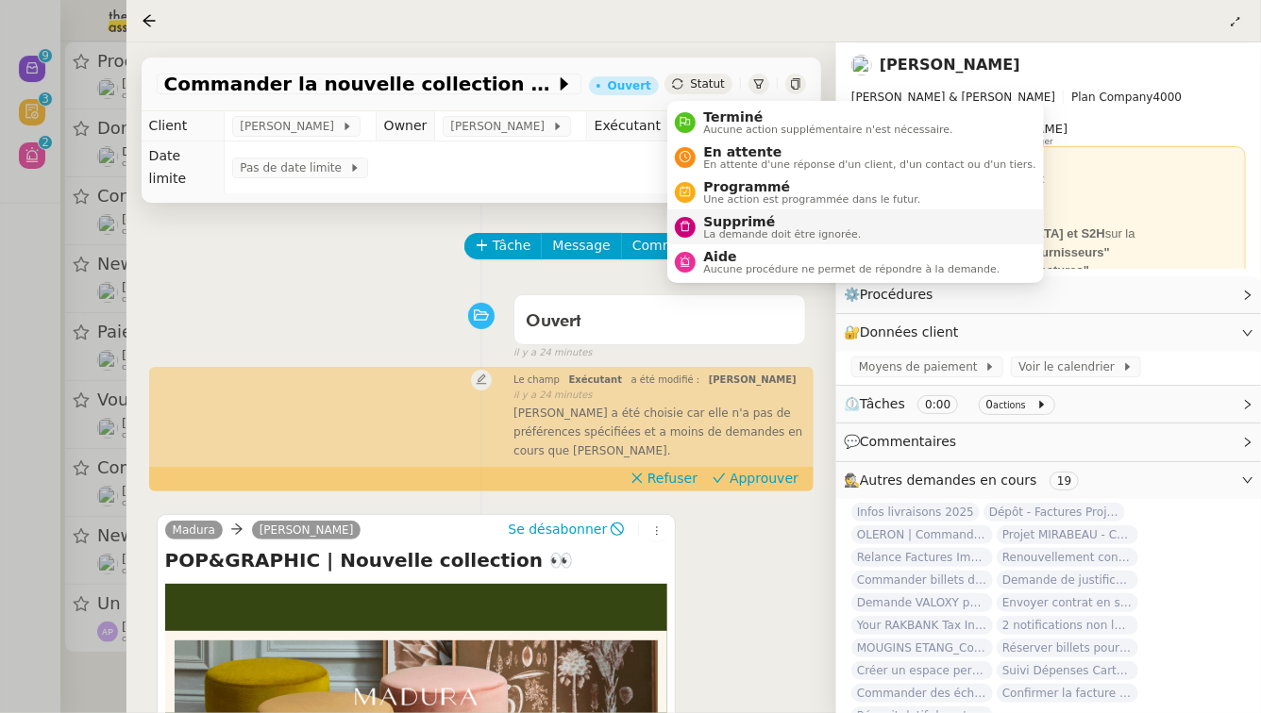
click at [721, 235] on span "La demande doit être ignorée." at bounding box center [782, 234] width 158 height 10
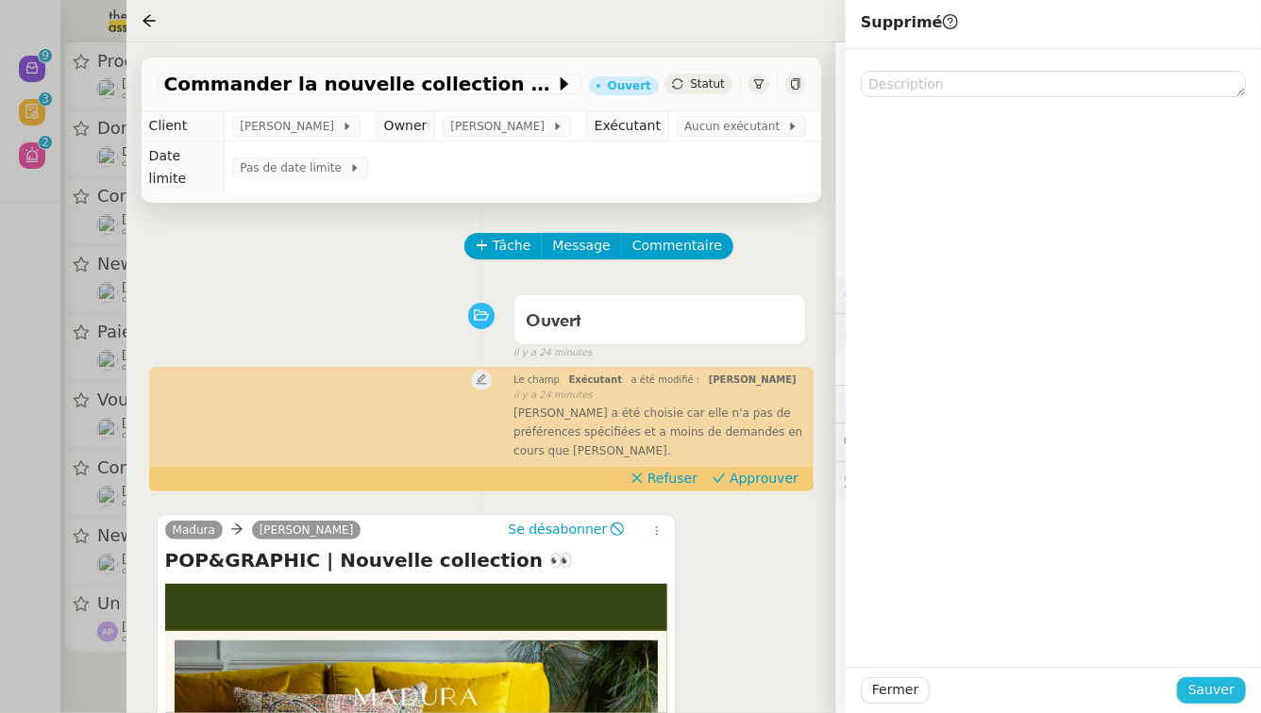
click at [1222, 700] on span "Sauver" at bounding box center [1211, 690] width 46 height 22
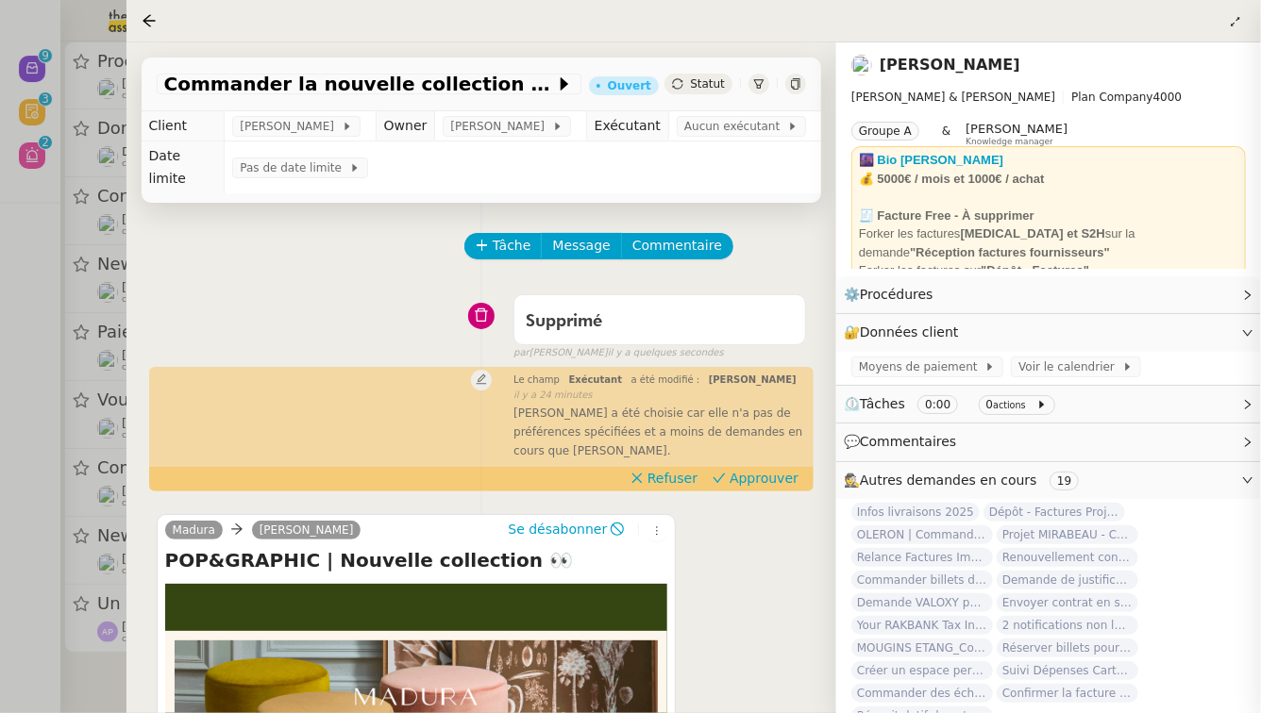
click at [0, 474] on div at bounding box center [630, 356] width 1261 height 713
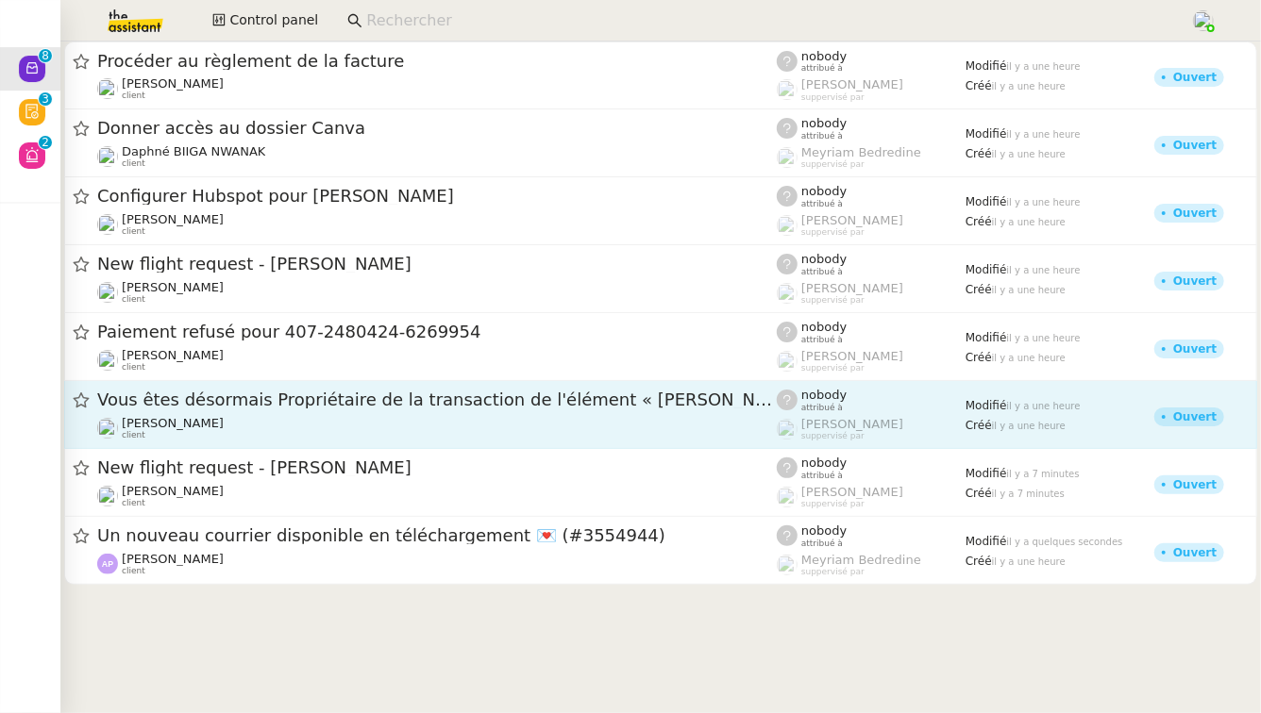
click at [342, 411] on div "Vous êtes désormais Propriétaire de la transaction de l'élément « [PERSON_NAME]…" at bounding box center [436, 401] width 679 height 24
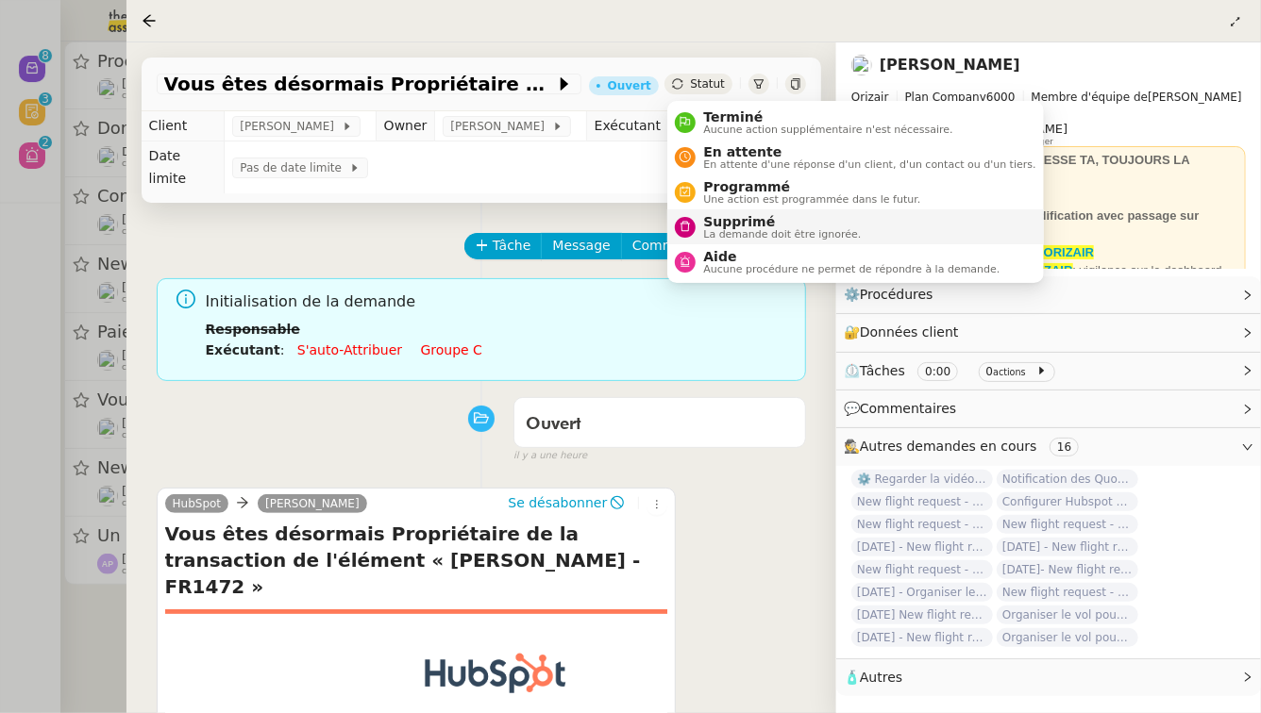
click at [722, 223] on span "Supprimé" at bounding box center [782, 221] width 158 height 15
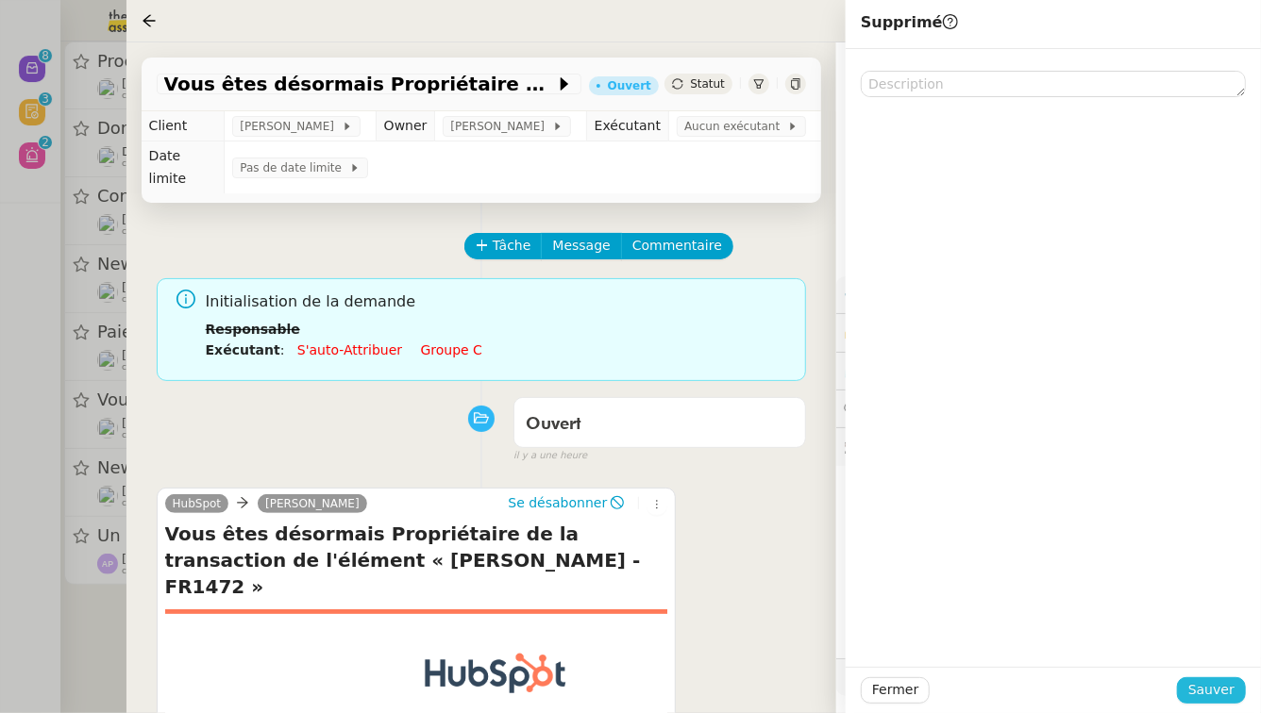
click at [1227, 695] on span "Sauver" at bounding box center [1211, 690] width 46 height 22
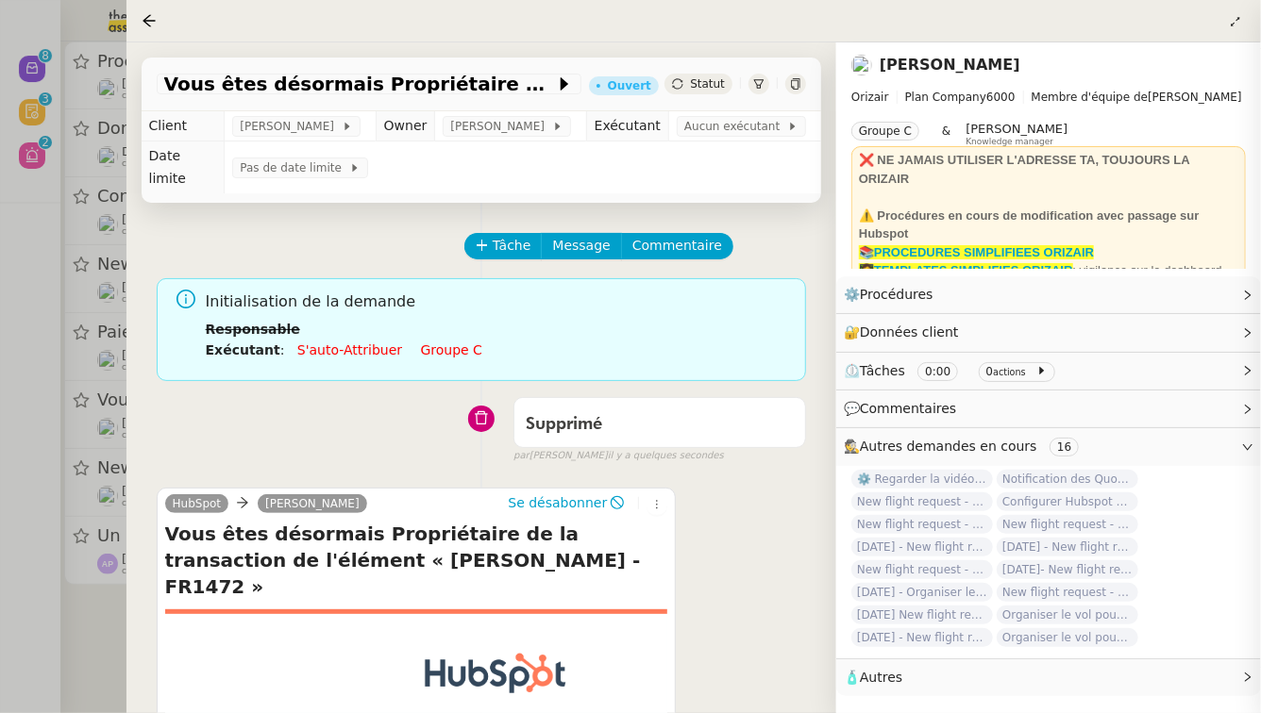
click at [0, 397] on div at bounding box center [630, 356] width 1261 height 713
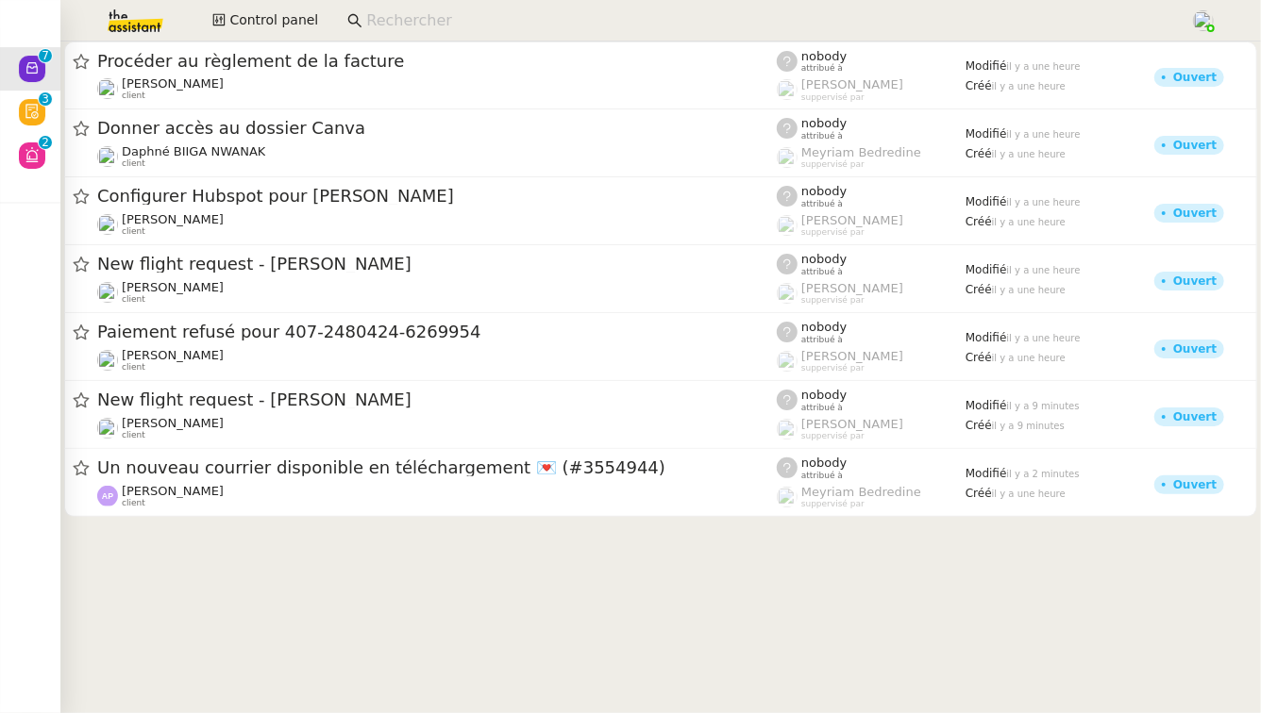
click at [438, 18] on input at bounding box center [768, 20] width 805 height 25
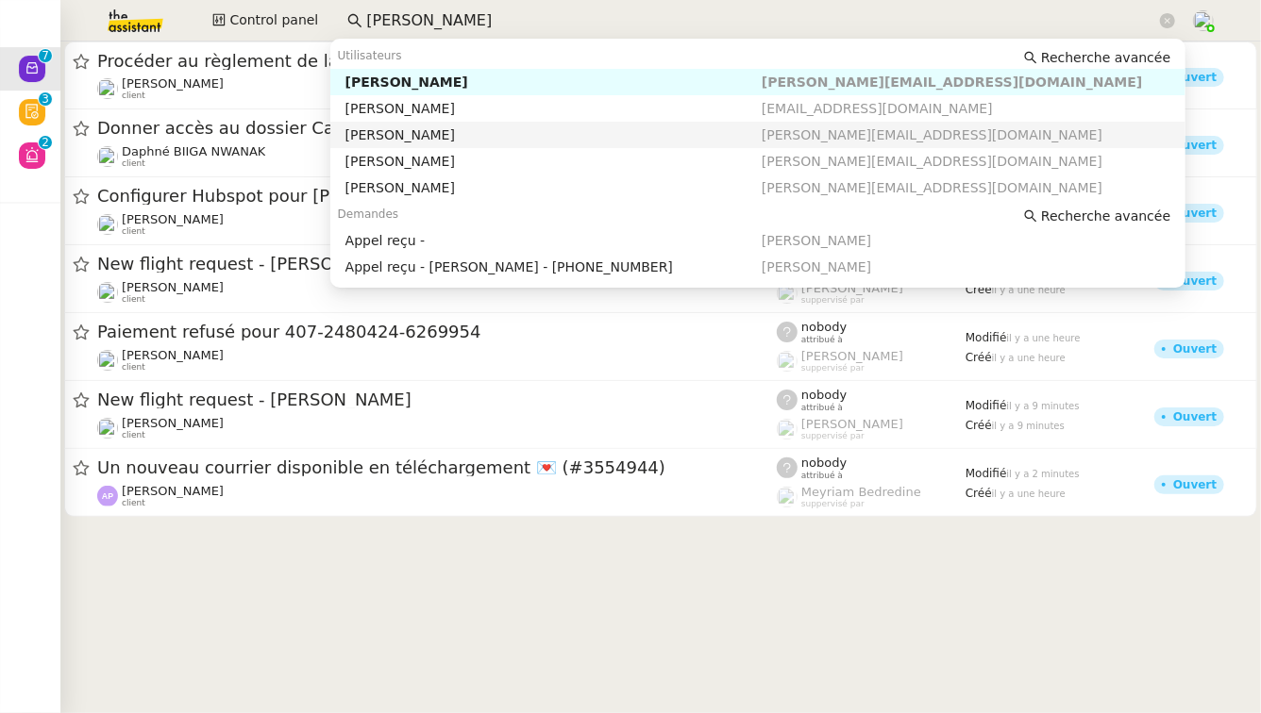
click at [424, 125] on nz-auto-option "[PERSON_NAME] [PERSON_NAME][EMAIL_ADDRESS][DOMAIN_NAME]" at bounding box center [758, 135] width 856 height 26
type input "[PERSON_NAME]"
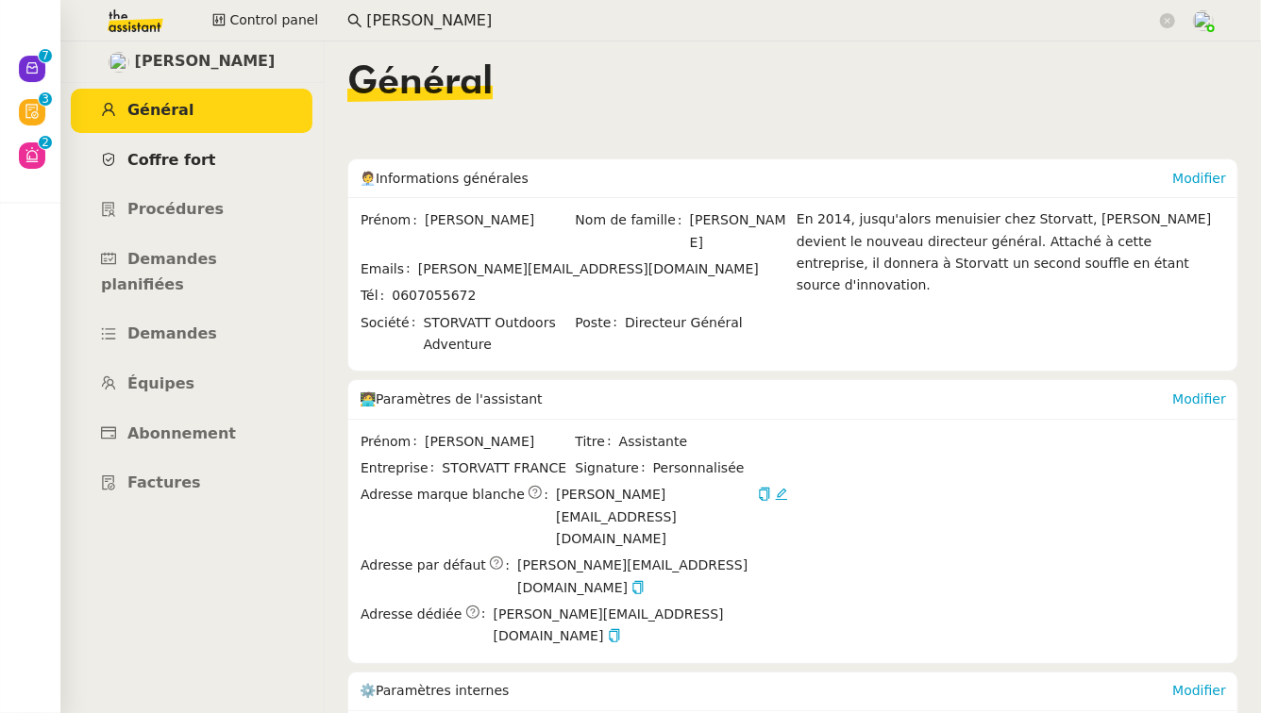
click at [235, 165] on link "Coffre fort" at bounding box center [192, 161] width 242 height 44
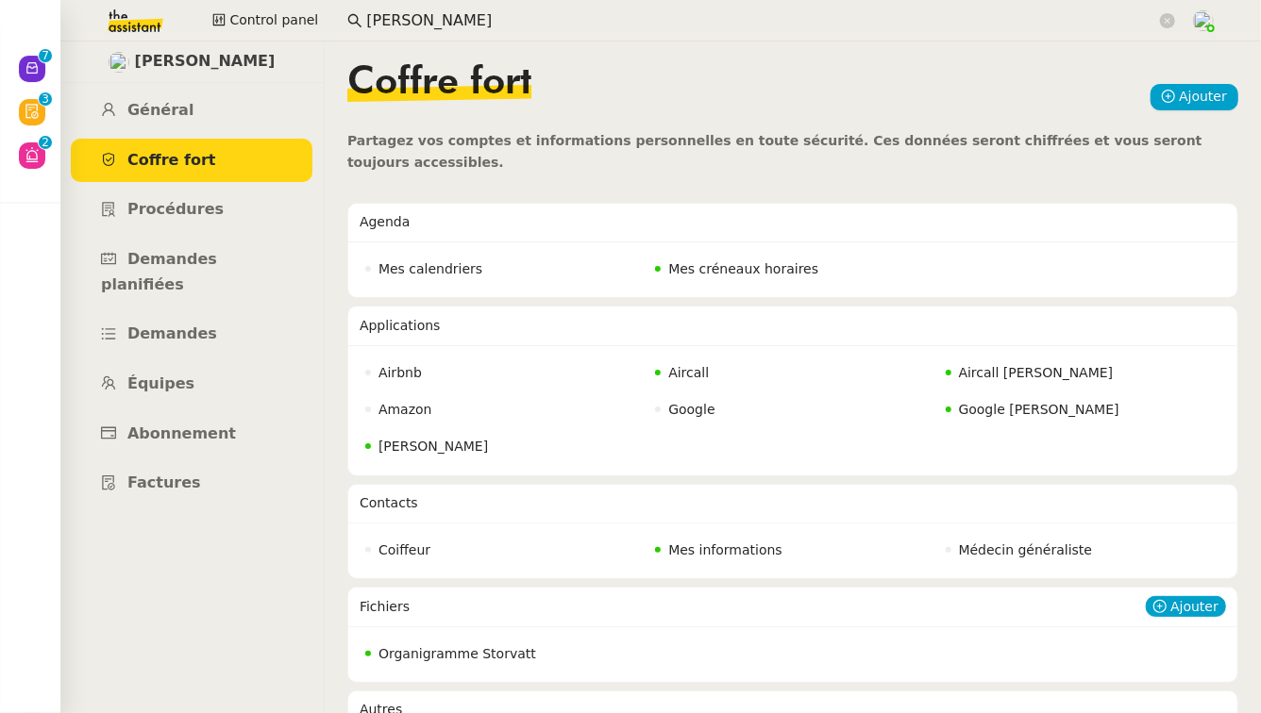
click at [504, 646] on span "Organigramme Storvatt" at bounding box center [457, 653] width 158 height 15
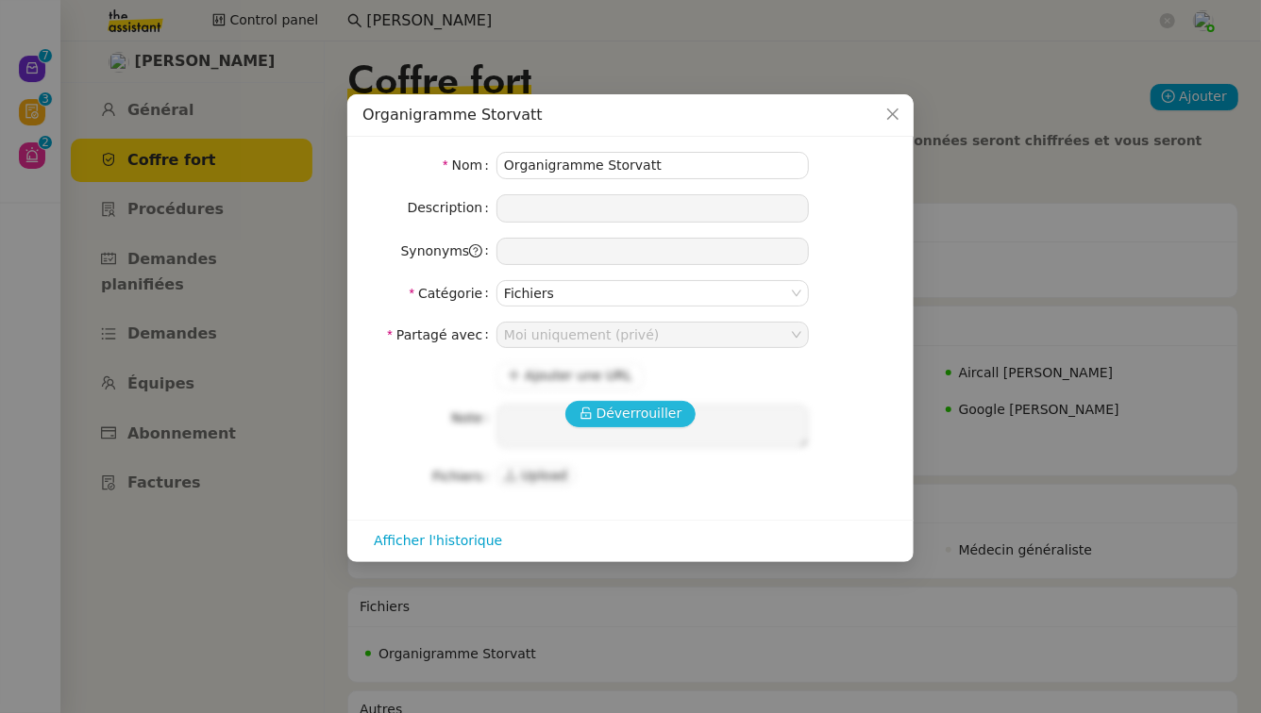
click at [644, 410] on span "Déverrouiller" at bounding box center [639, 414] width 86 height 22
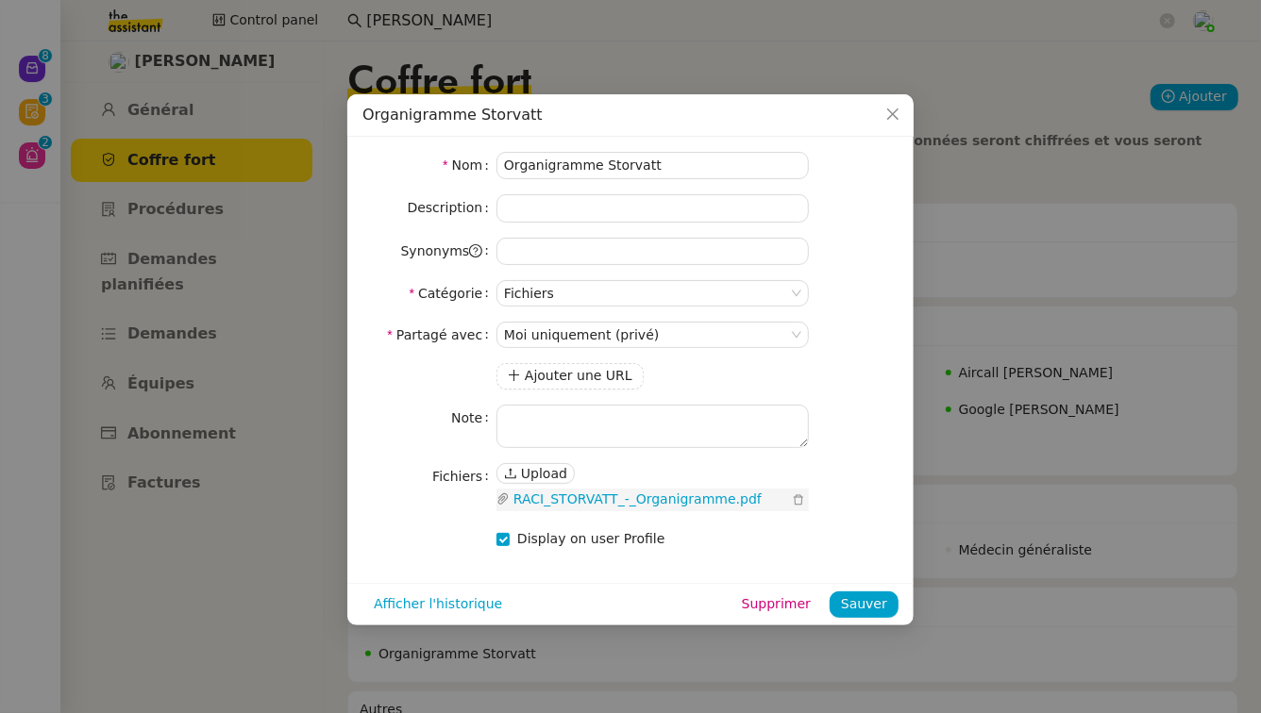
click at [634, 505] on link "RACI_STORVATT_-_Organigramme.pdf" at bounding box center [649, 500] width 278 height 22
click at [122, 527] on nz-modal-container "Organigramme Storvatt Nom Organigramme Storvatt Description Synonyms Catégorie …" at bounding box center [630, 356] width 1261 height 713
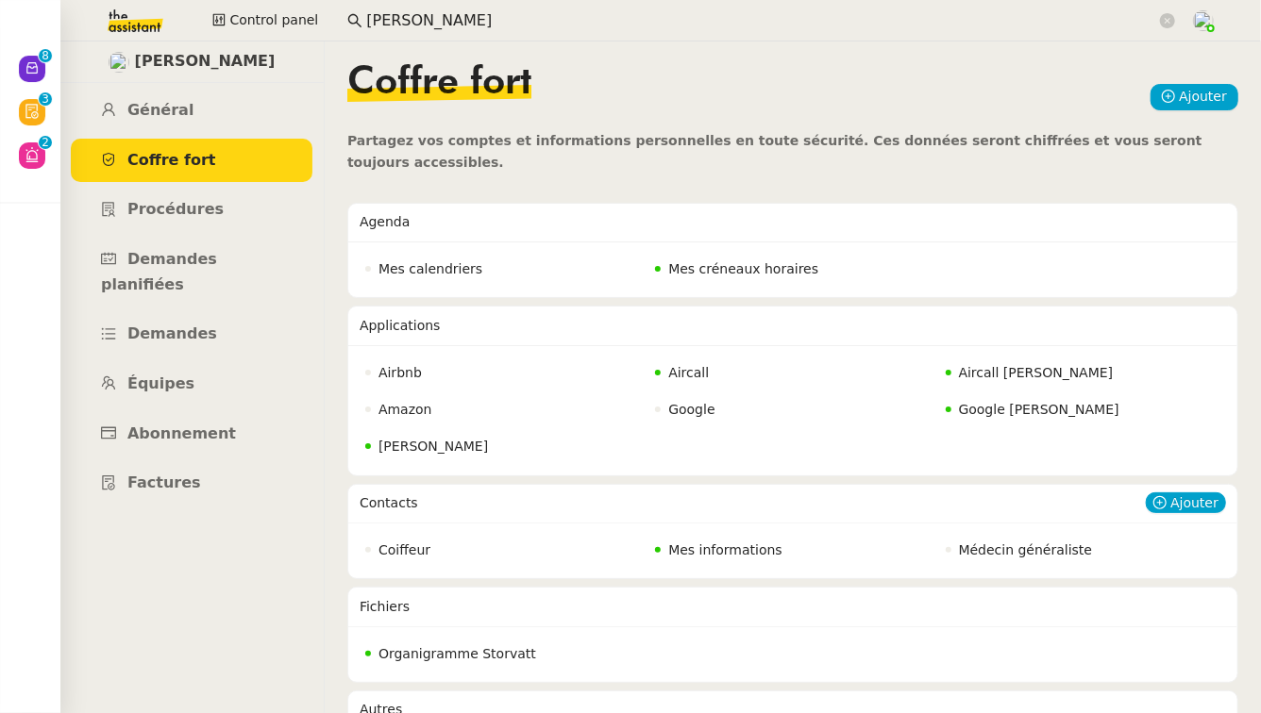
scroll to position [57, 0]
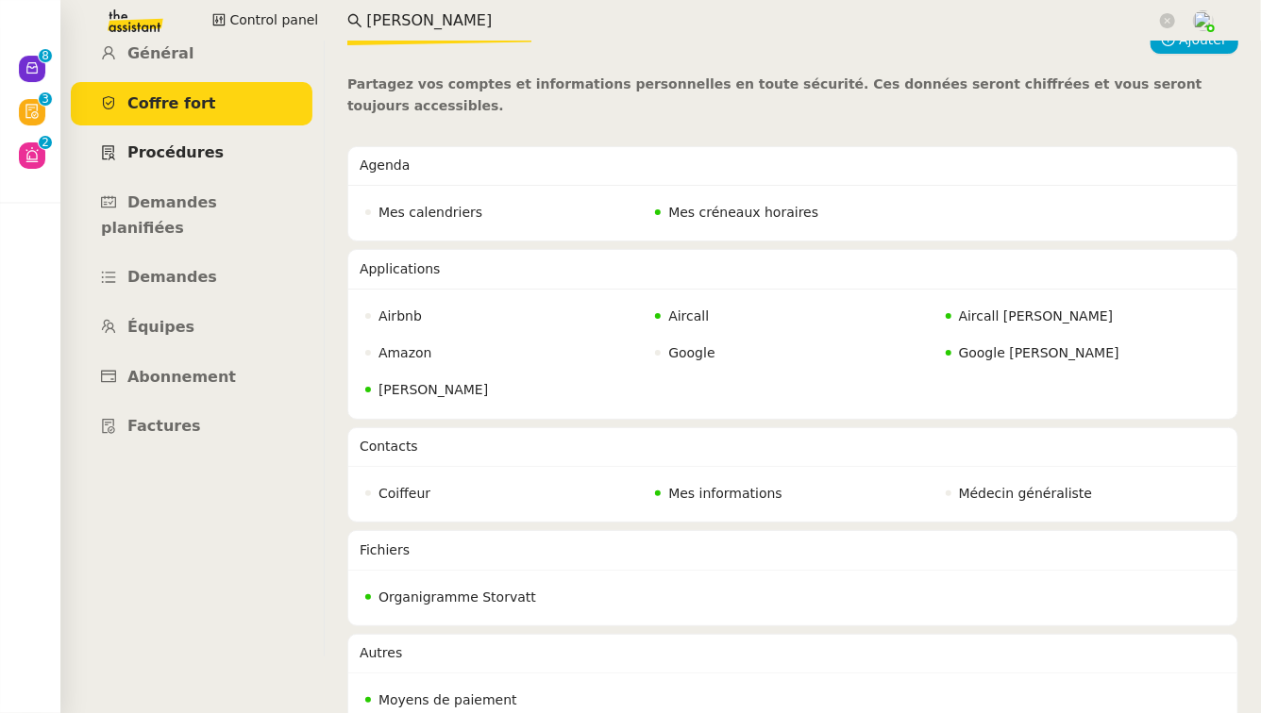
click at [243, 163] on link "Procédures" at bounding box center [192, 153] width 242 height 44
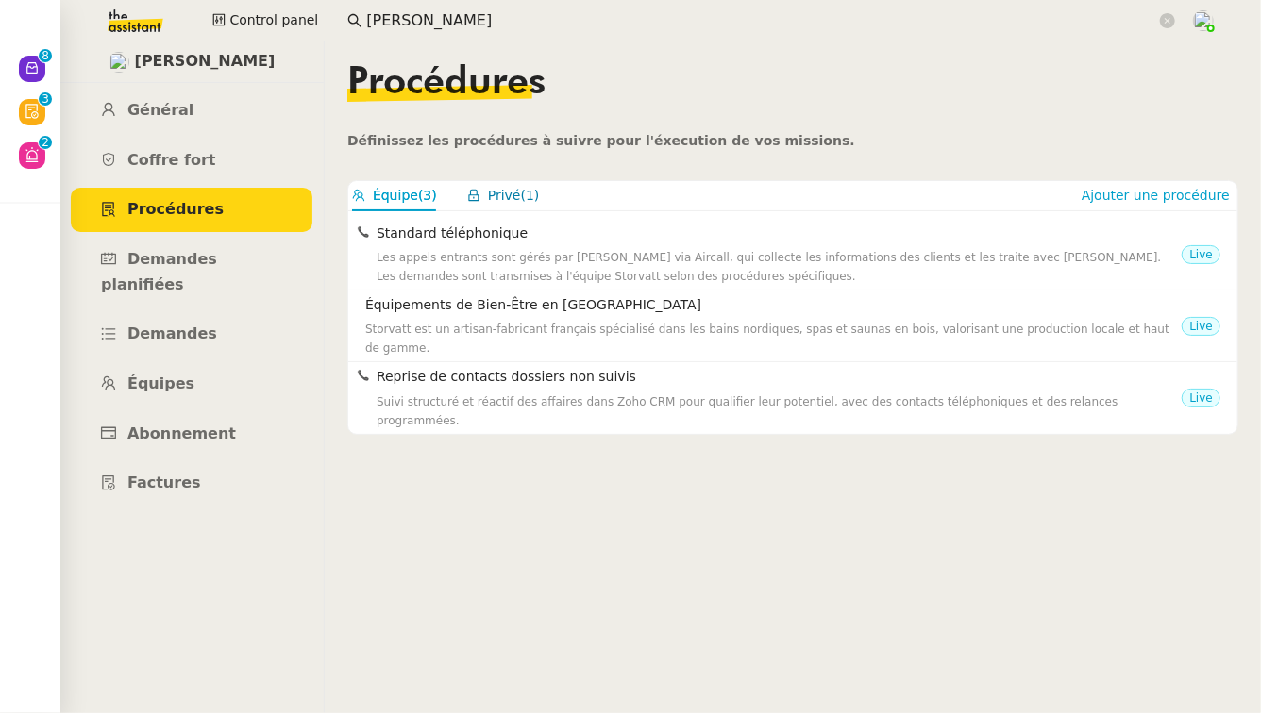
click at [477, 196] on icon "button" at bounding box center [473, 195] width 13 height 13
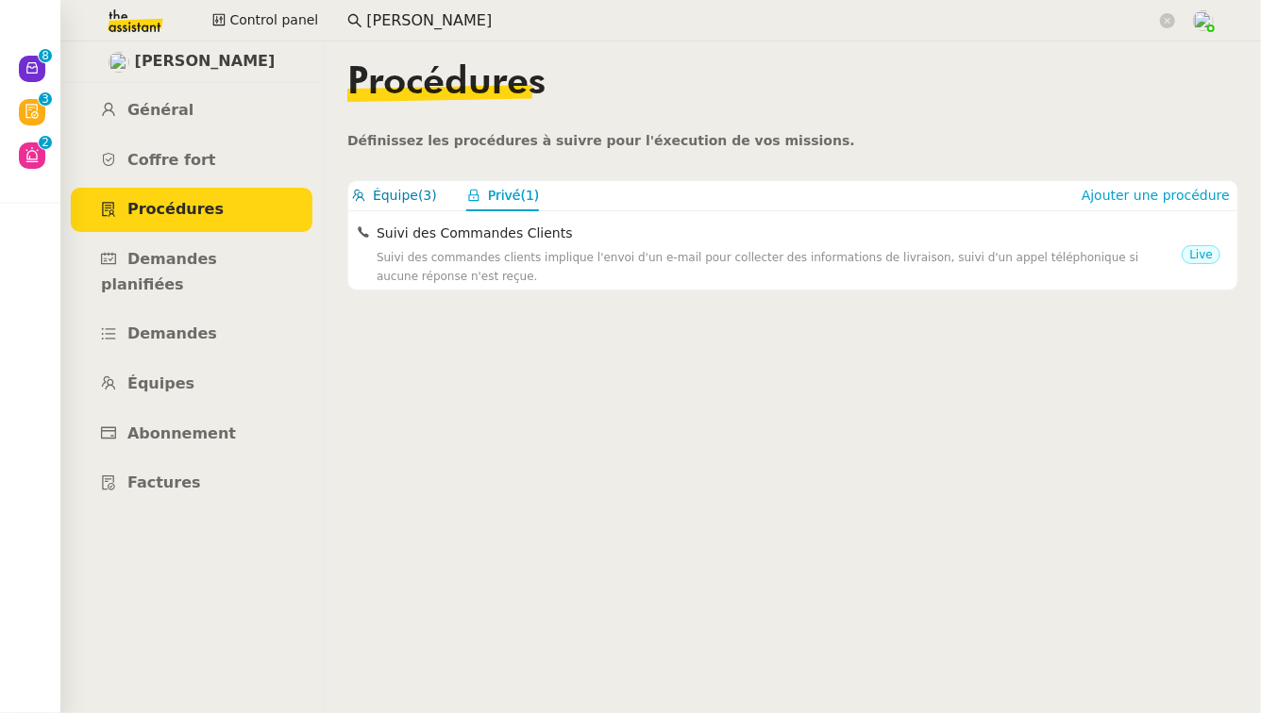
click at [400, 191] on span "Équipe" at bounding box center [395, 195] width 45 height 15
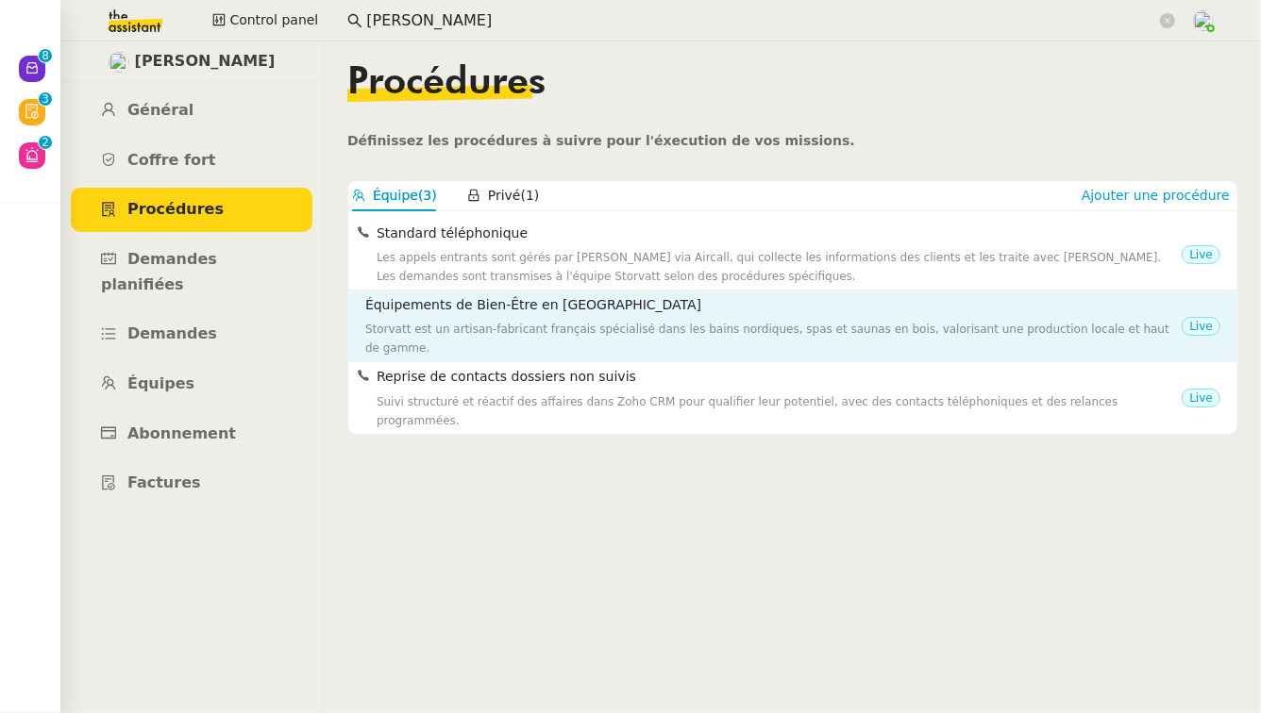
click at [510, 322] on div "Storvatt est un artisan-fabricant français spécialisé dans les bains nordiques,…" at bounding box center [773, 339] width 816 height 38
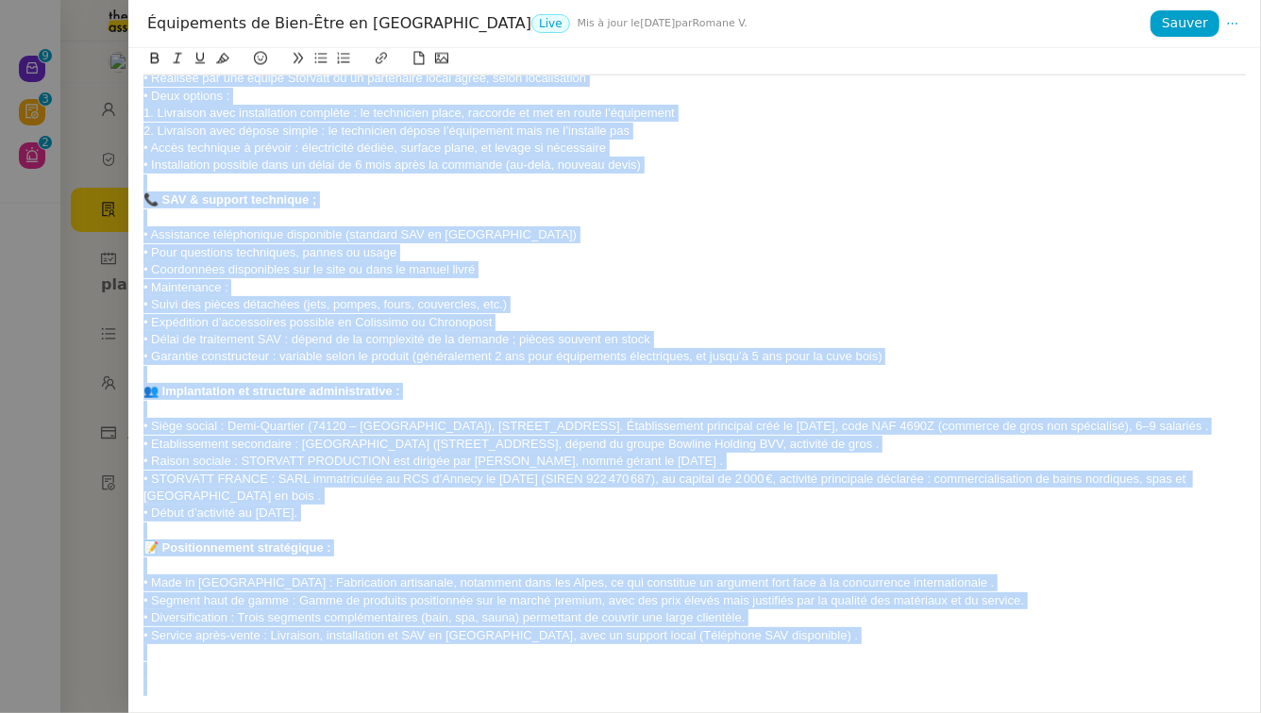
scroll to position [1690, 0]
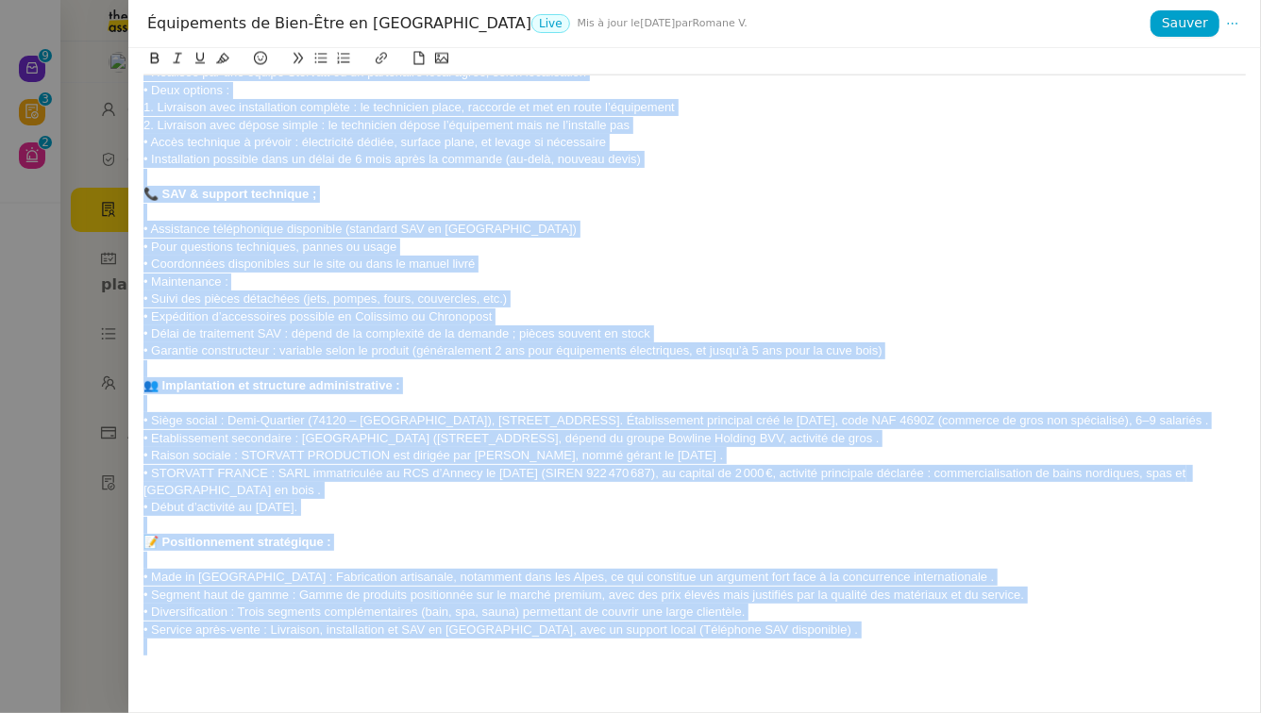
drag, startPoint x: 144, startPoint y: 127, endPoint x: 823, endPoint y: 640, distance: 850.2
copy div "Loremipsumdo : Sitametc adi el seddoei-temporinc utlabore, etdolorema aliqua en…"
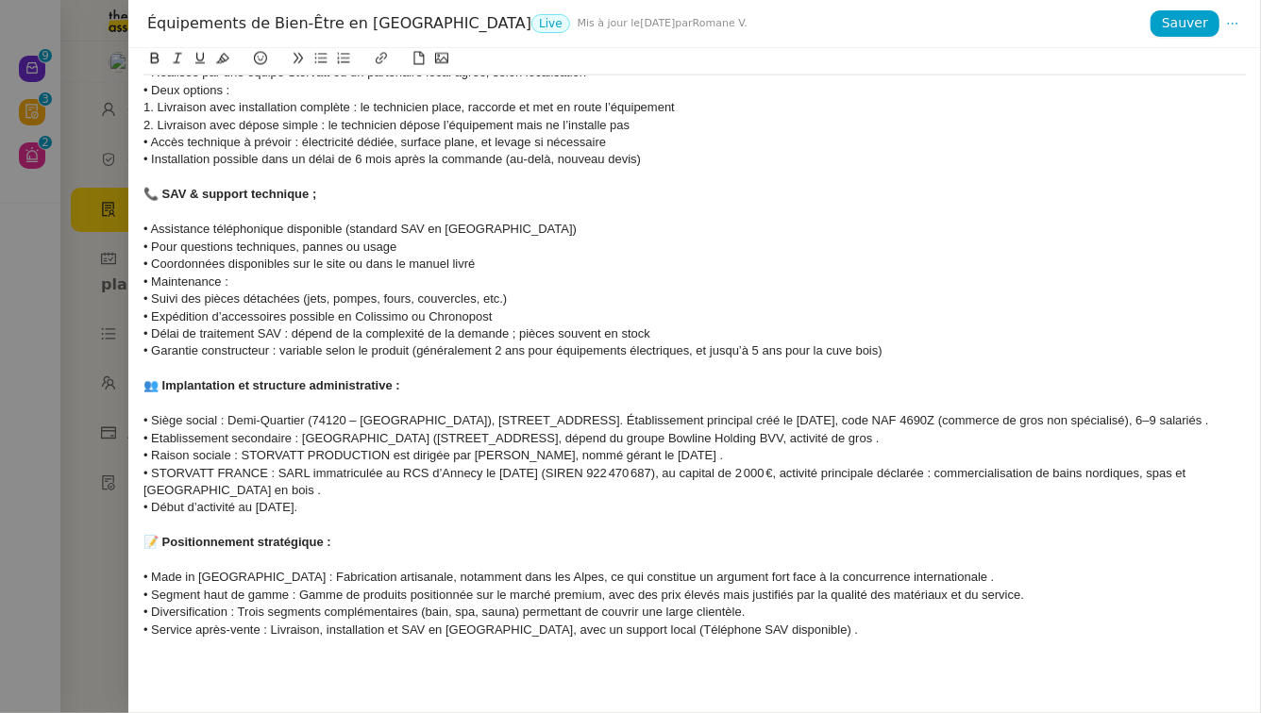
click at [12, 350] on div at bounding box center [630, 356] width 1261 height 713
